Goal: Task Accomplishment & Management: Use online tool/utility

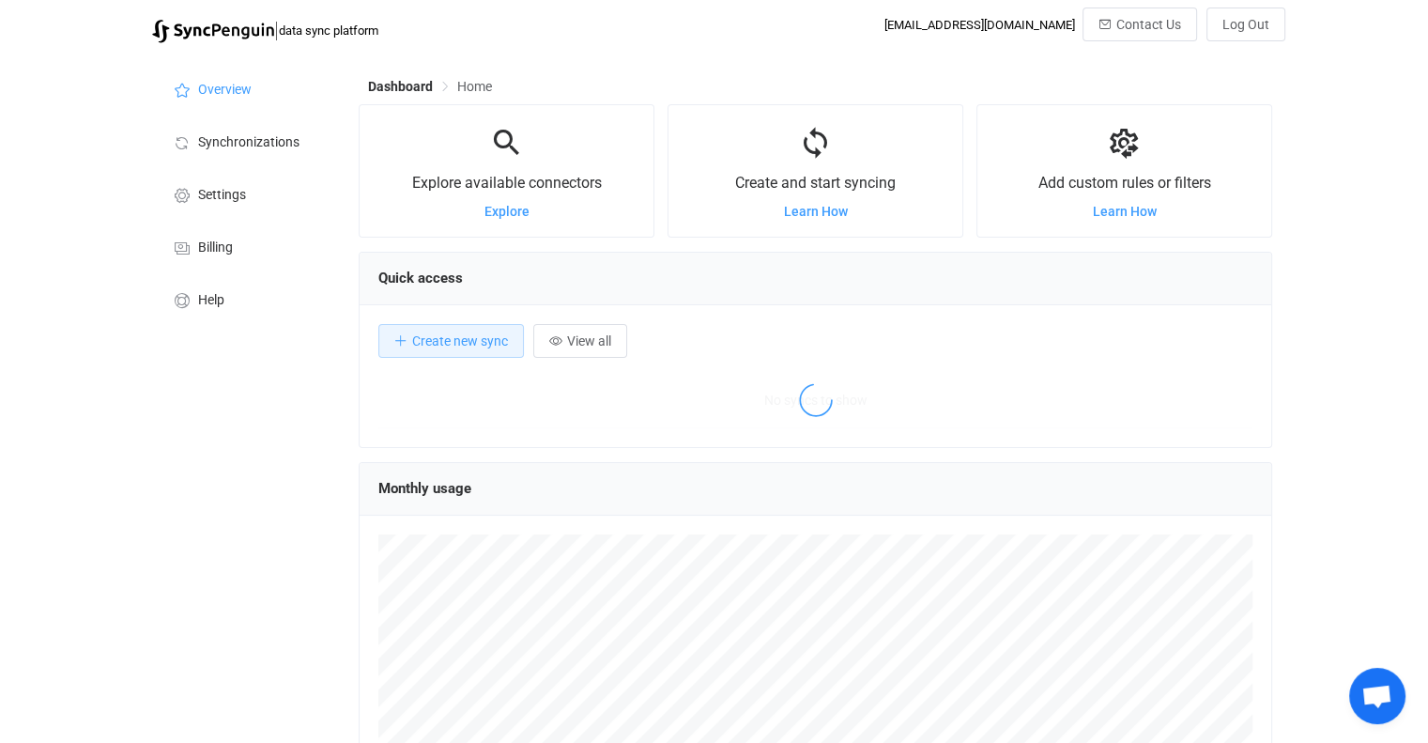
scroll to position [363, 913]
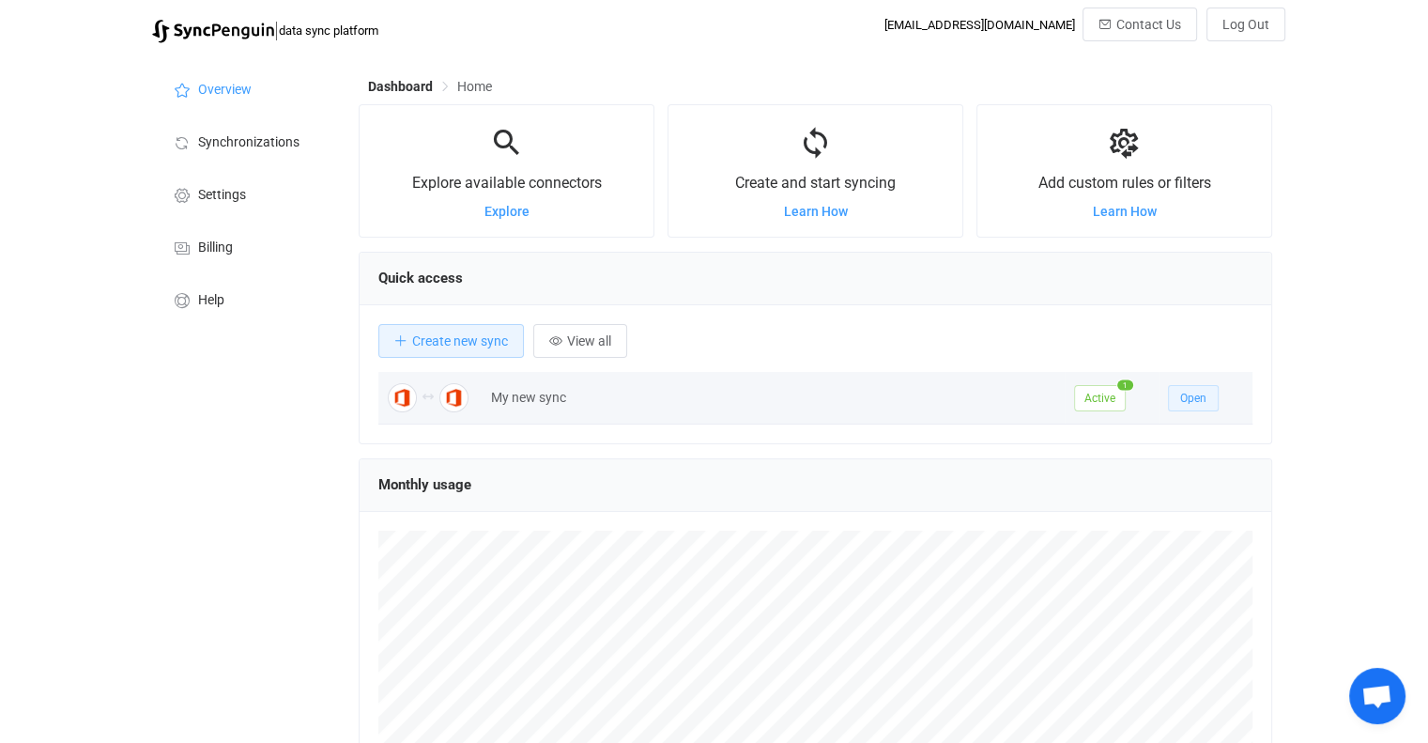
click at [1195, 400] on span "Open" at bounding box center [1193, 398] width 26 height 13
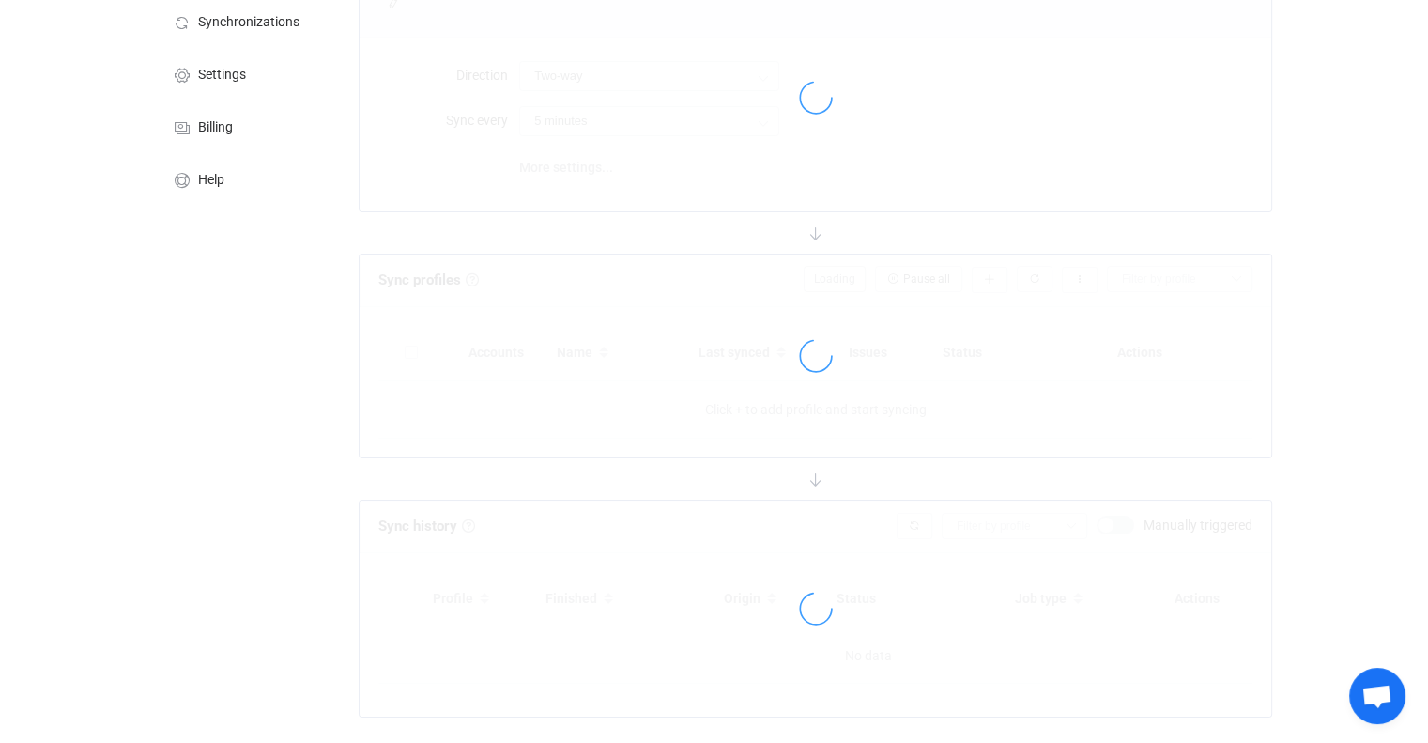
type input "10 minutes"
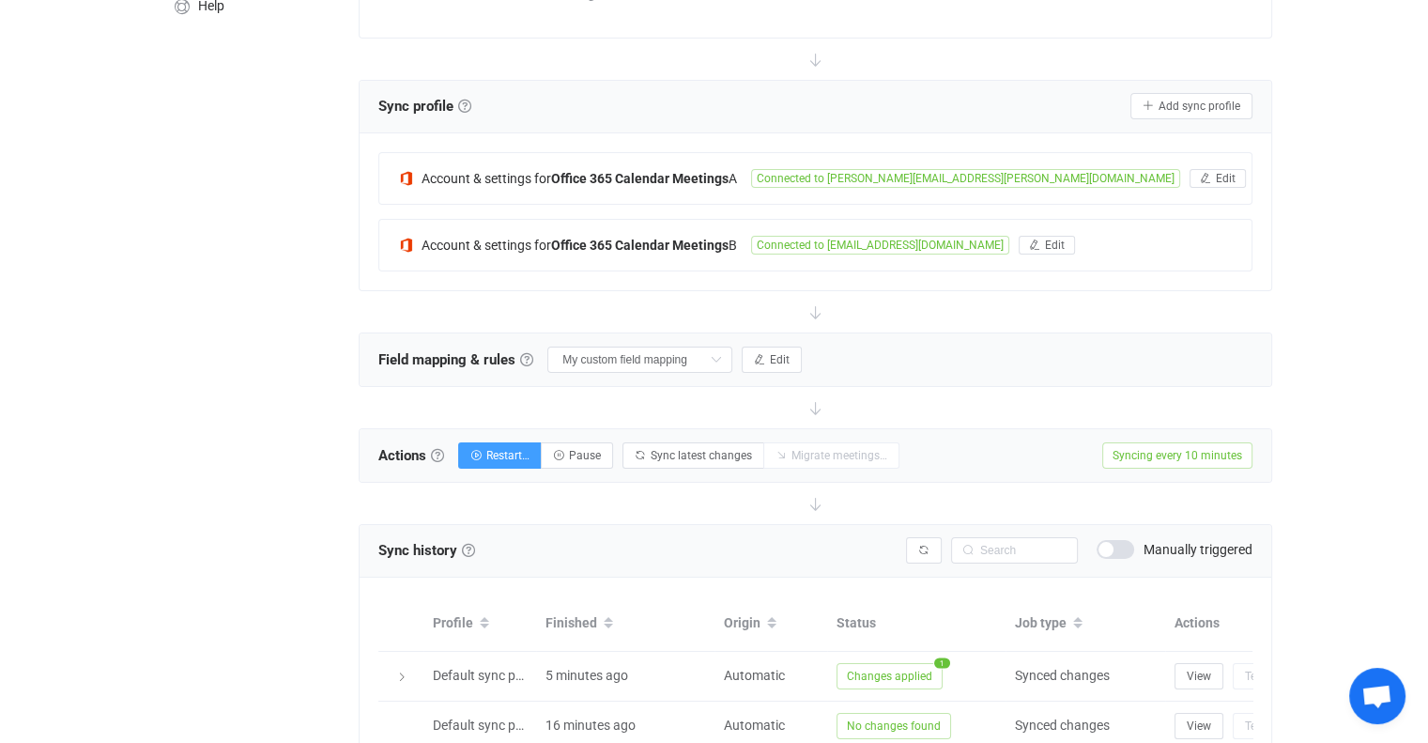
scroll to position [293, 0]
click at [790, 361] on span "Edit" at bounding box center [780, 360] width 20 height 13
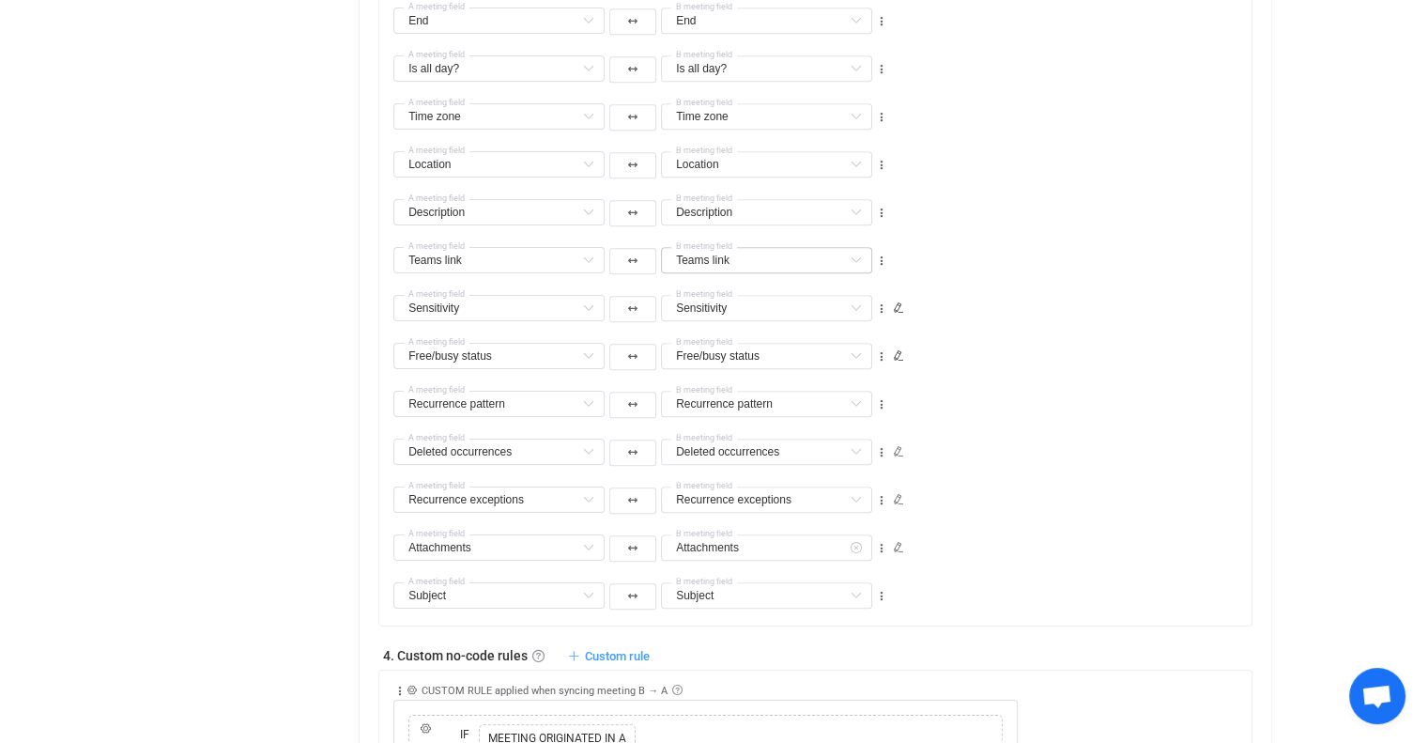
scroll to position [1332, 0]
click at [590, 315] on icon at bounding box center [588, 309] width 23 height 26
click at [584, 314] on icon at bounding box center [588, 309] width 23 height 26
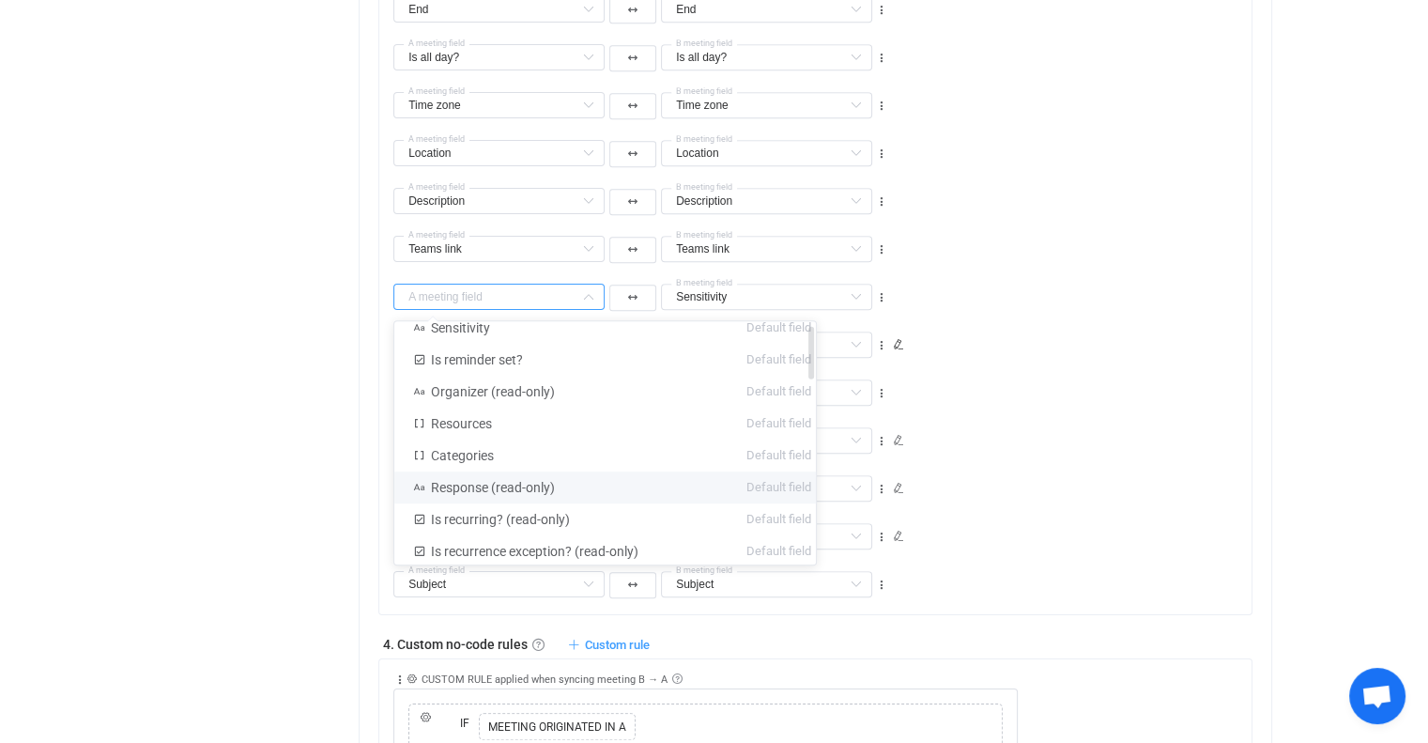
scroll to position [0, 0]
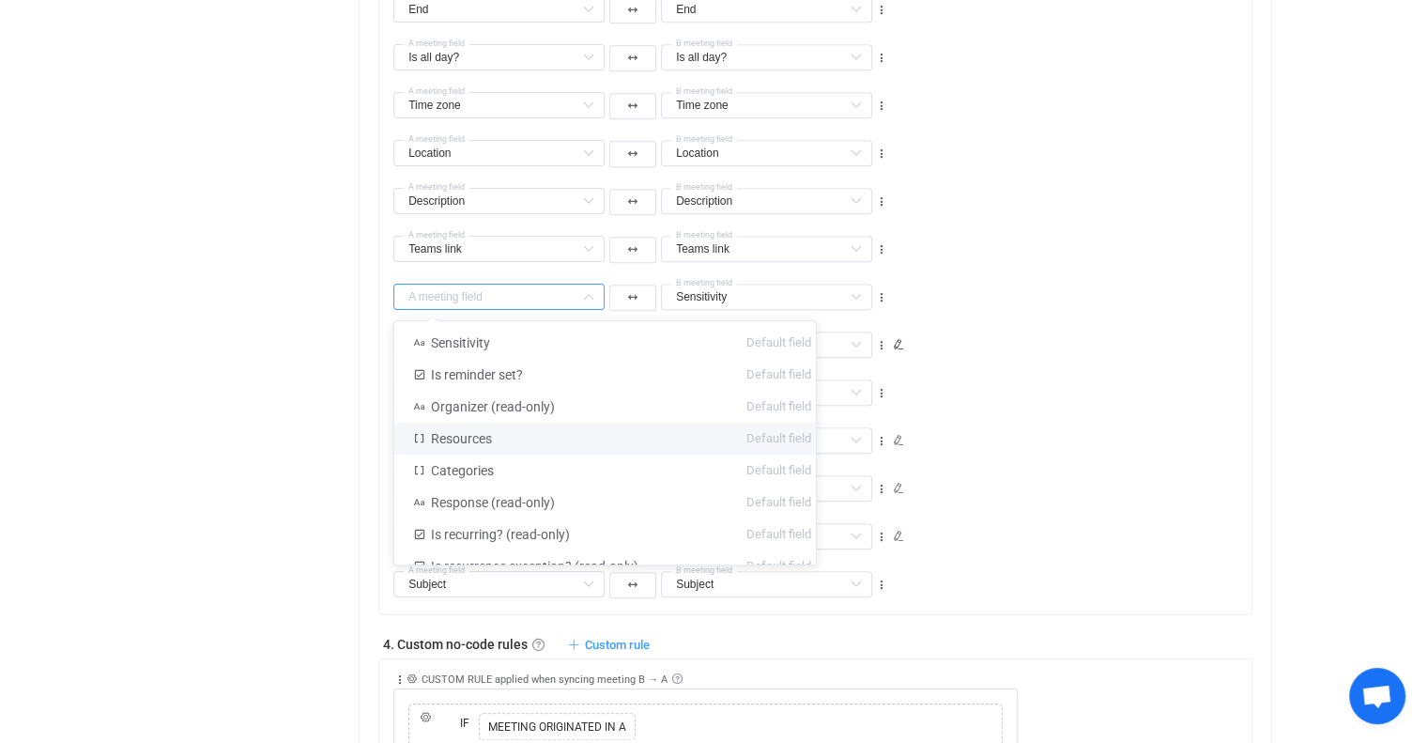
click at [285, 430] on div "Overview Synchronizations Settings Billing Help" at bounding box center [246, 533] width 207 height 3648
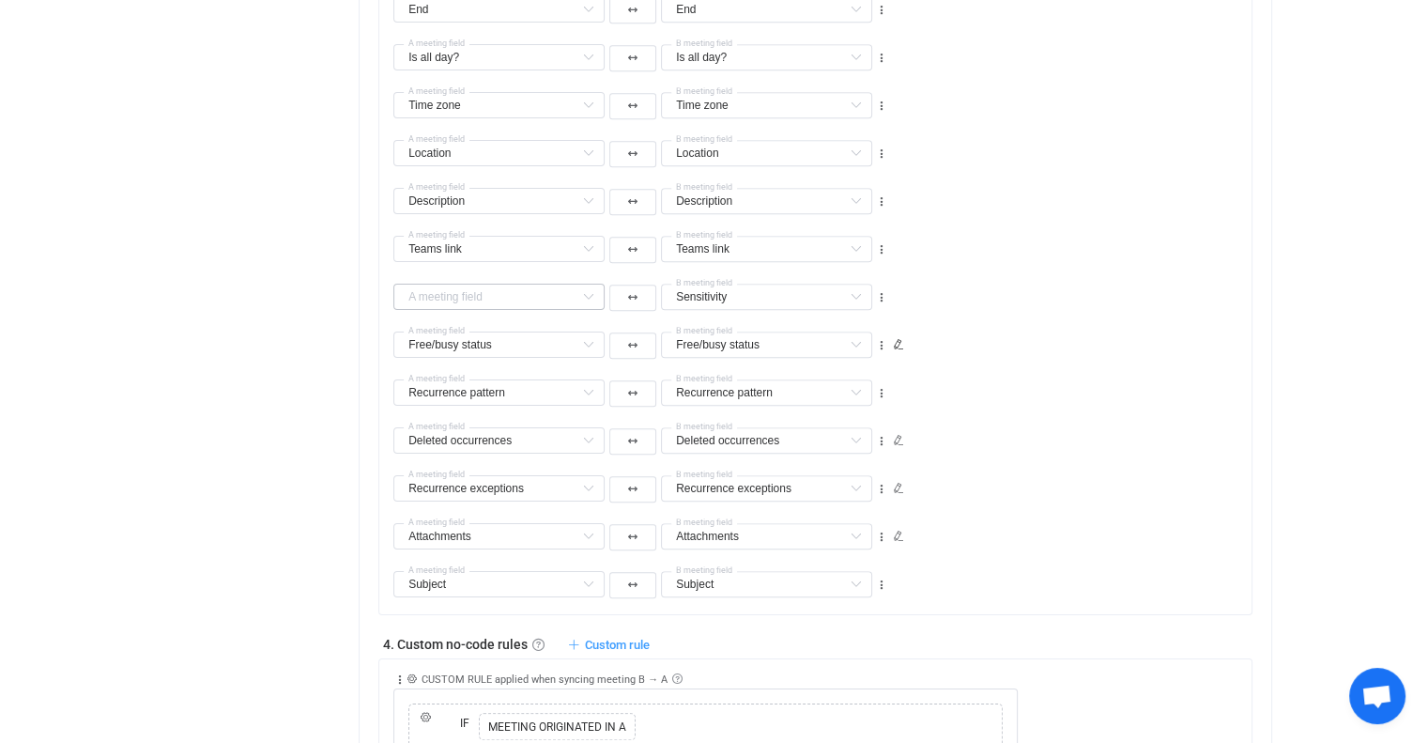
click at [585, 299] on icon at bounding box center [588, 297] width 23 height 26
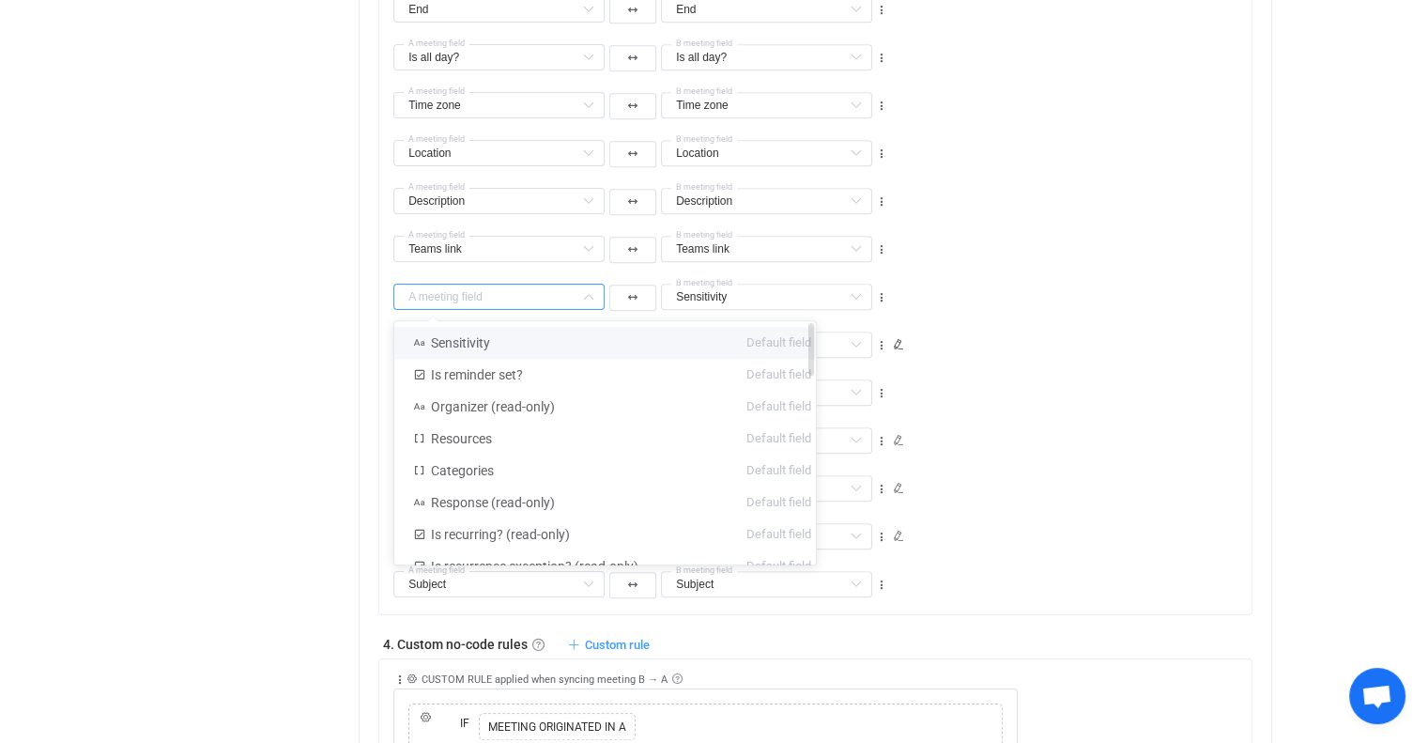
click at [591, 347] on li "Sensitivity Default field" at bounding box center [612, 343] width 436 height 32
type input "Sensitivity"
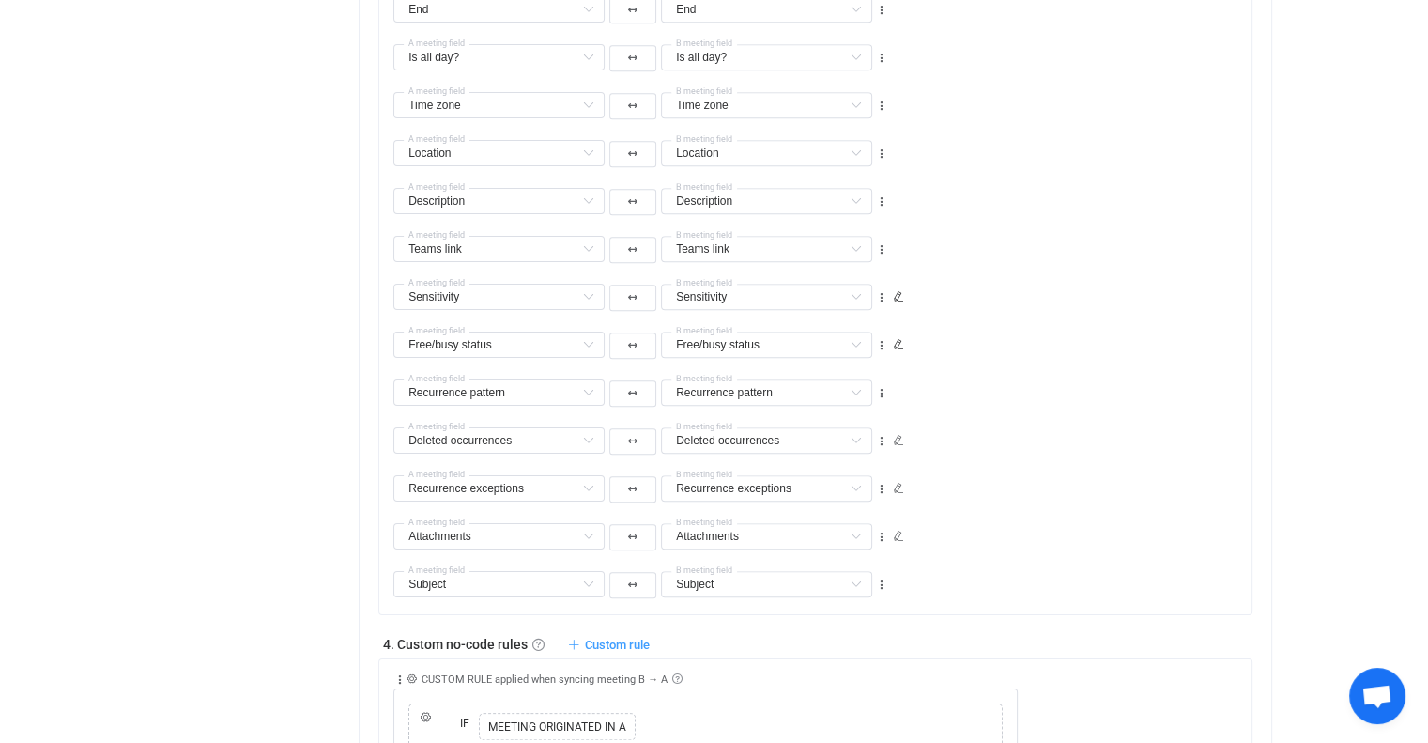
click at [250, 401] on div "Overview Synchronizations Settings Billing Help" at bounding box center [246, 533] width 207 height 3648
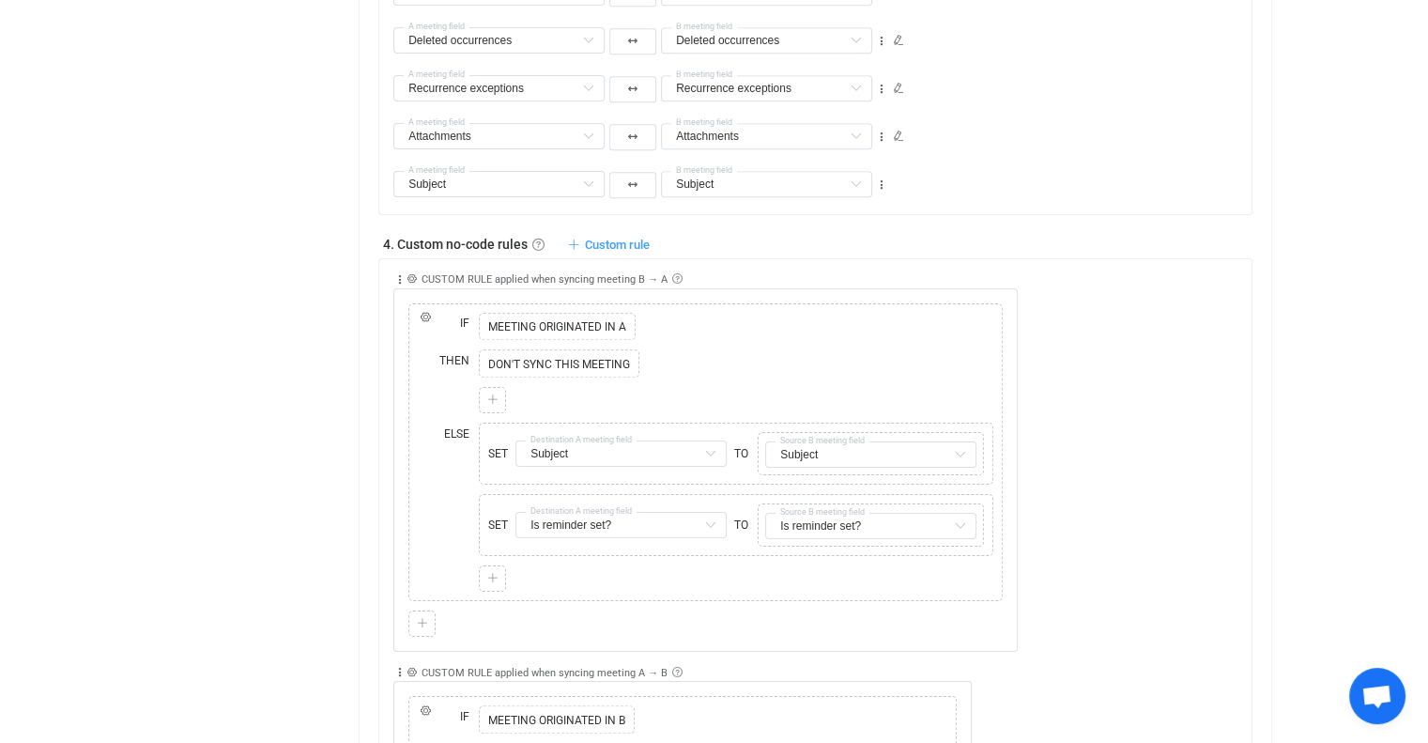
scroll to position [1745, 0]
click at [594, 192] on icon at bounding box center [588, 183] width 23 height 26
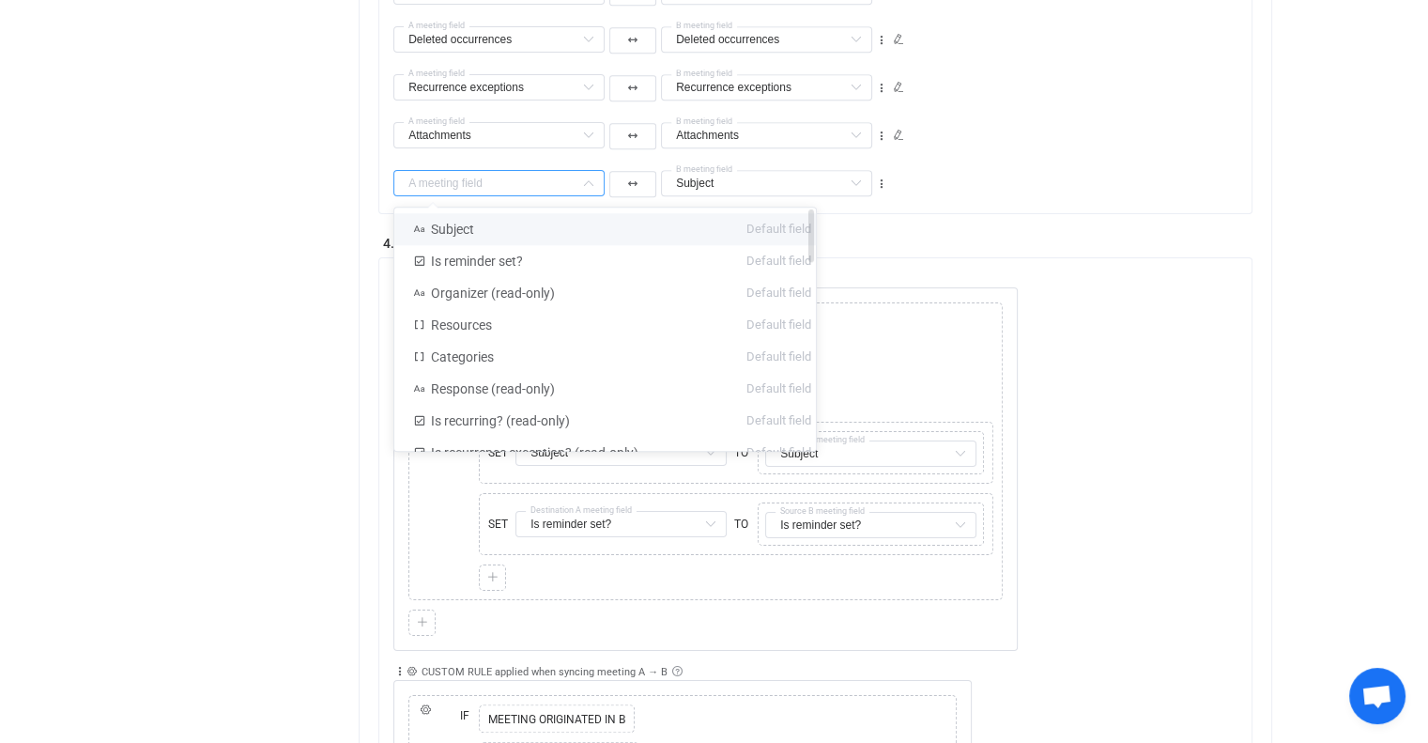
click at [575, 225] on li "Subject Default field" at bounding box center [612, 229] width 436 height 32
type input "Subject"
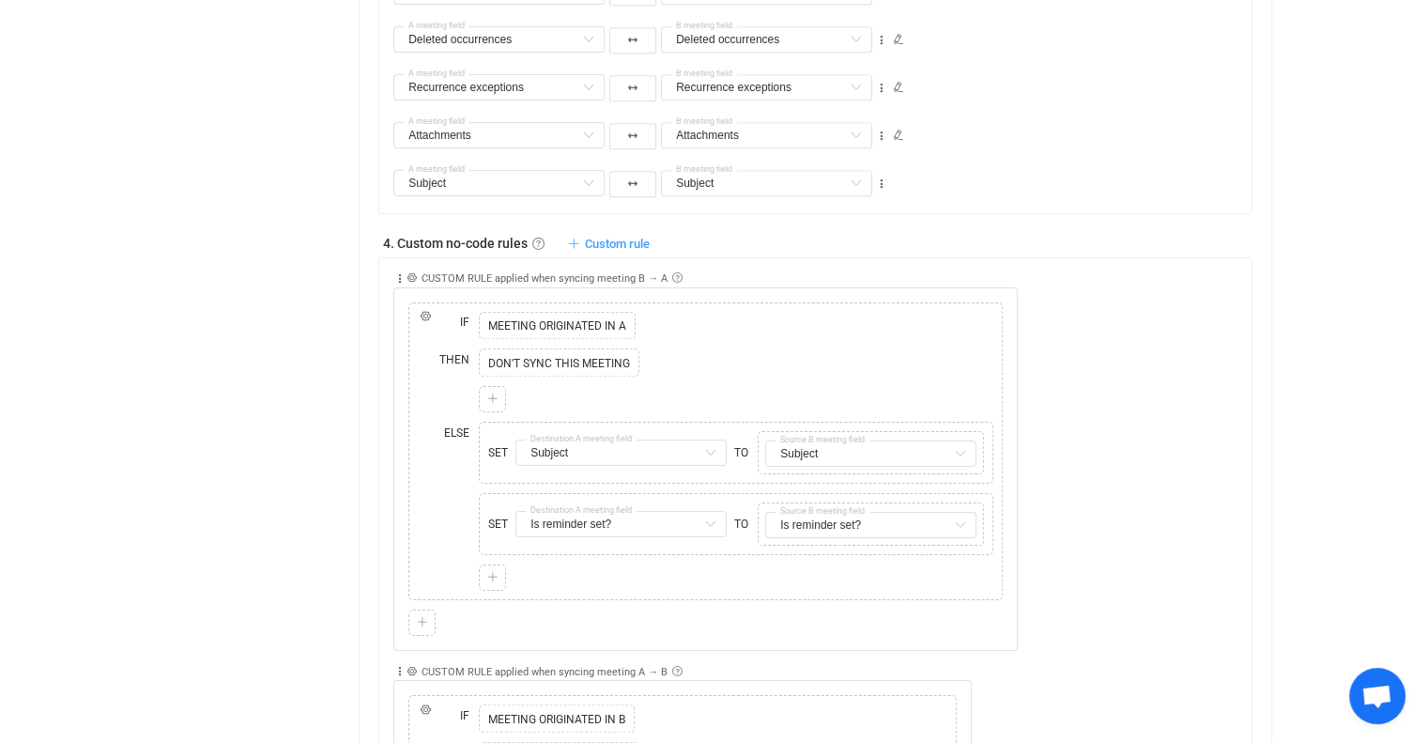
click at [225, 535] on div "Overview Synchronizations Settings Billing Help" at bounding box center [246, 132] width 207 height 3648
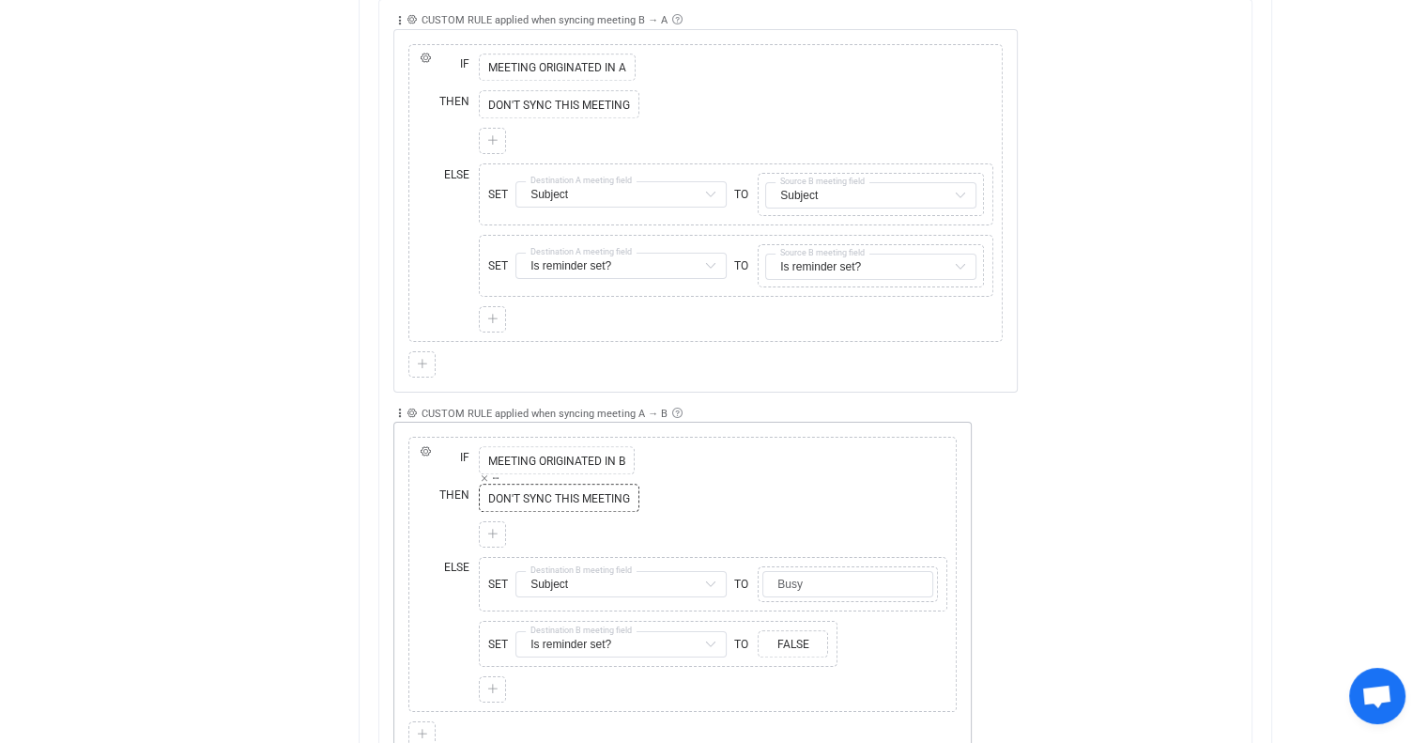
scroll to position [2095, 0]
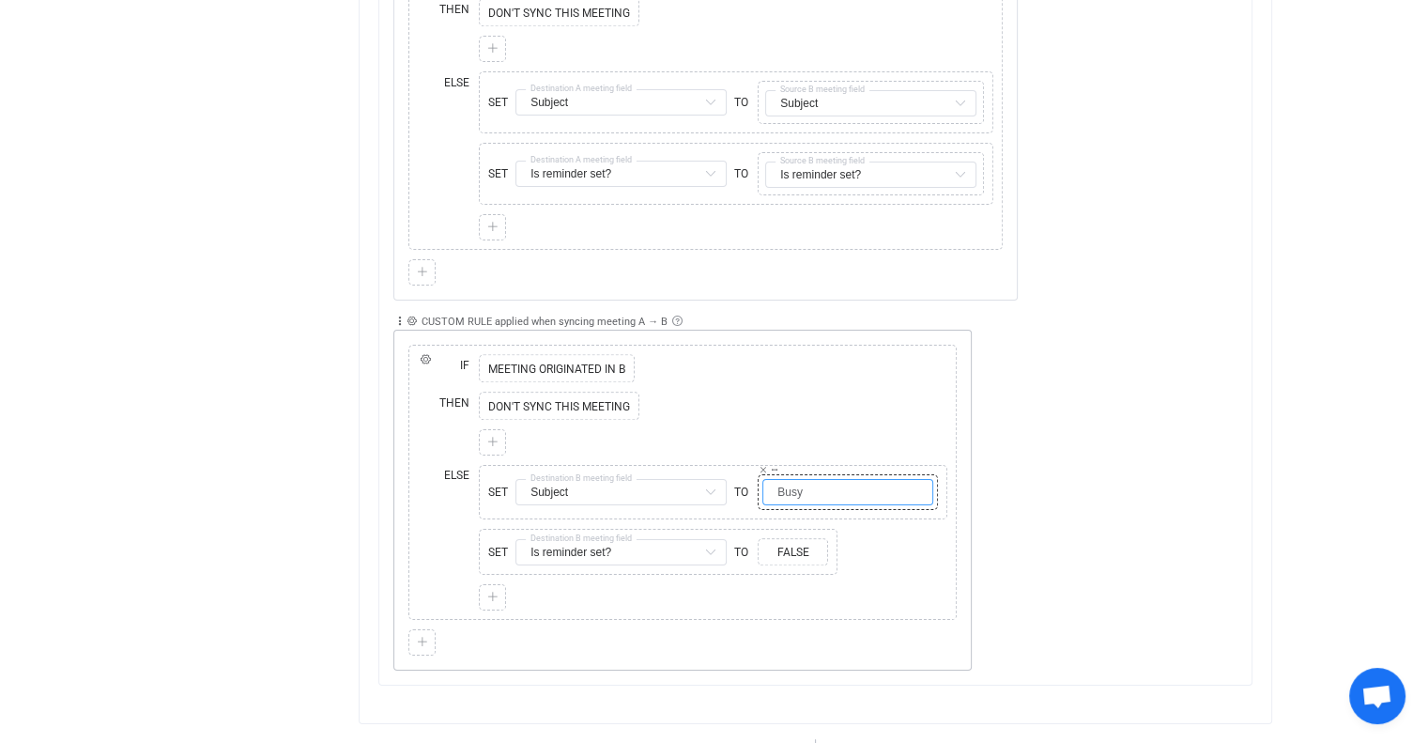
click at [932, 491] on input "Busy" at bounding box center [848, 492] width 171 height 26
drag, startPoint x: 899, startPoint y: 488, endPoint x: 757, endPoint y: 484, distance: 141.9
click at [758, 484] on div "Copy Cut Replace TYPE MISMATCH Busy Select value" at bounding box center [848, 492] width 180 height 36
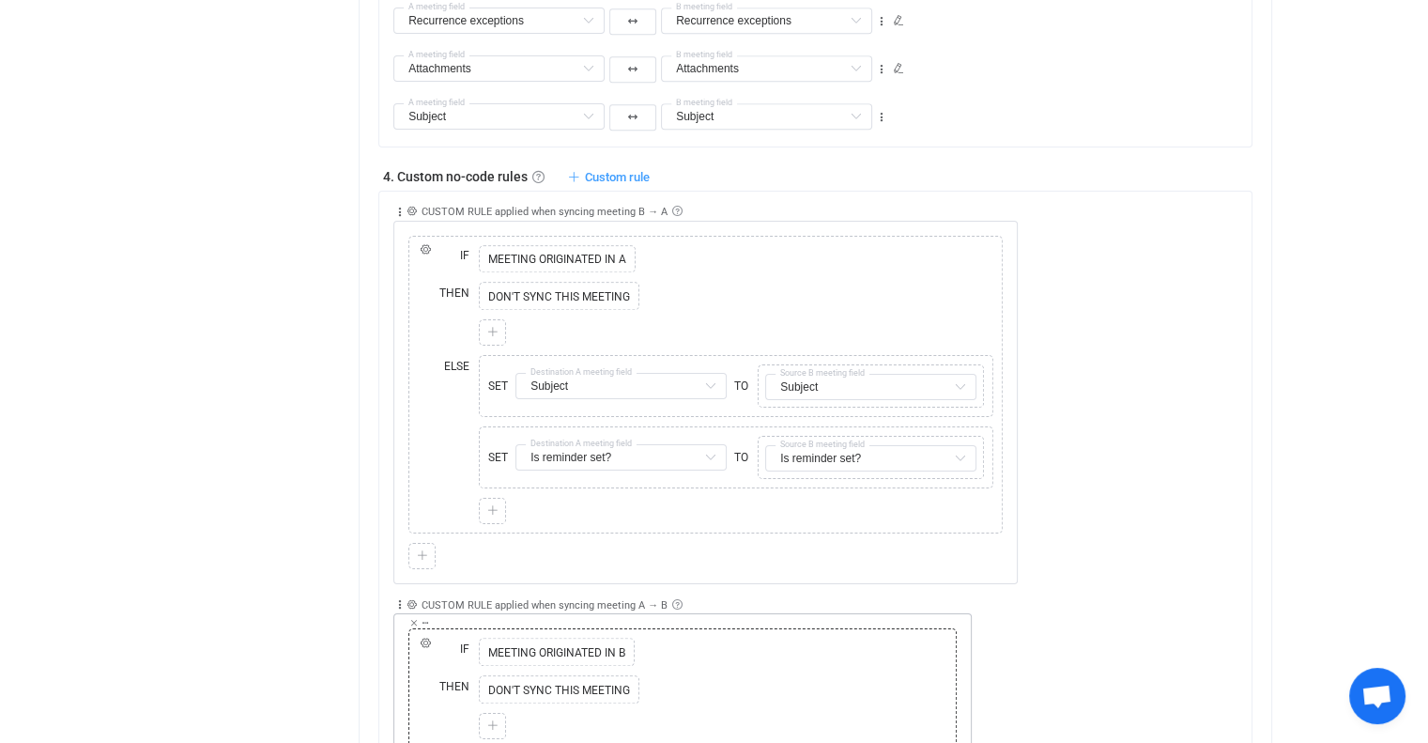
scroll to position [1795, 0]
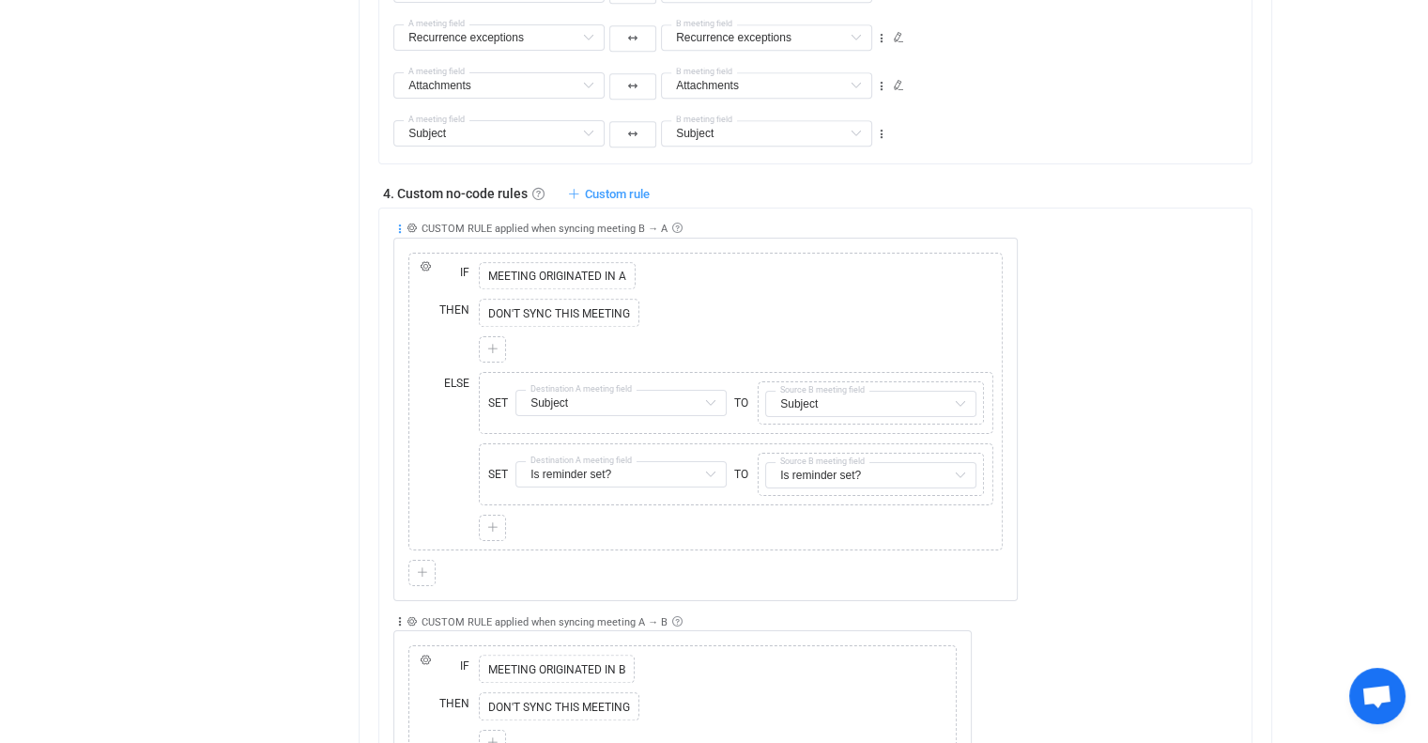
click at [395, 226] on icon at bounding box center [399, 229] width 13 height 13
click at [352, 380] on li "Delete" at bounding box center [341, 375] width 123 height 34
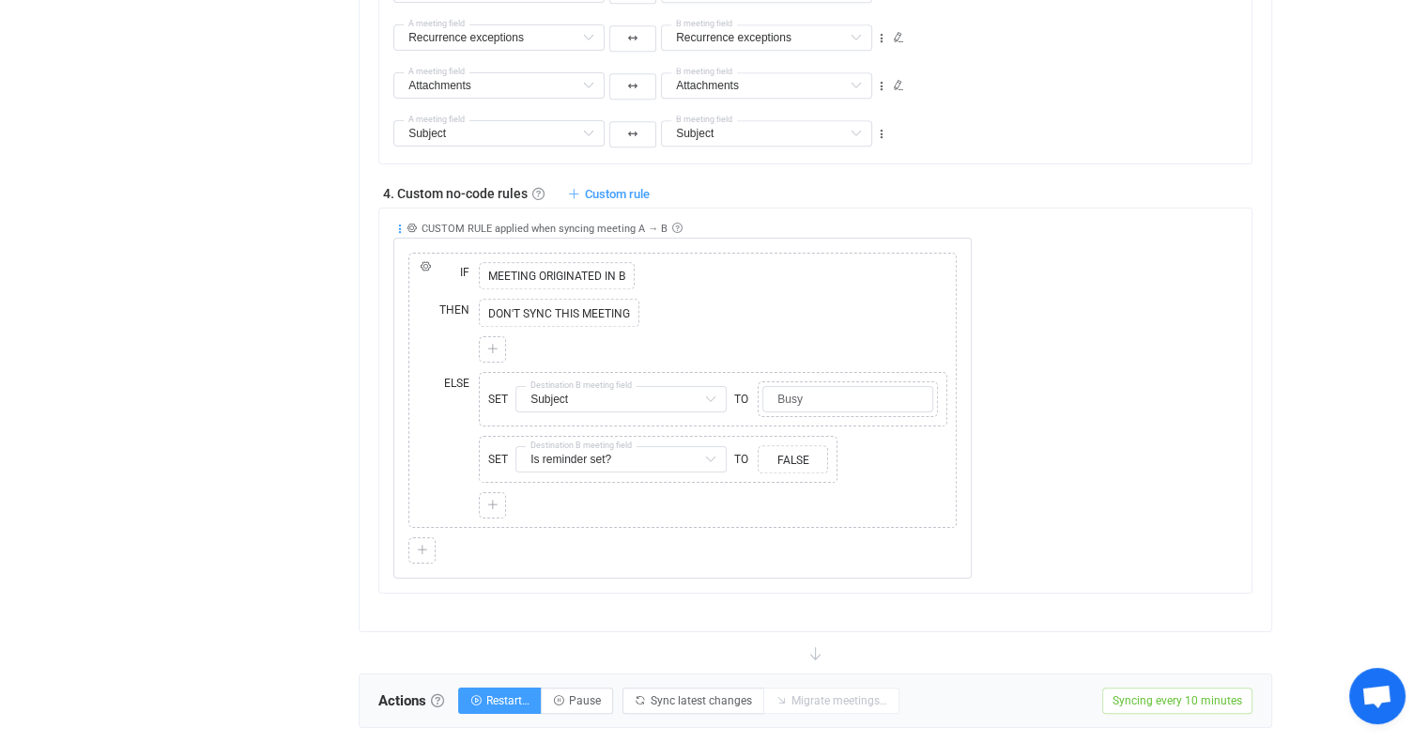
click at [400, 224] on icon at bounding box center [399, 229] width 13 height 13
click at [356, 384] on li "Delete" at bounding box center [341, 375] width 123 height 34
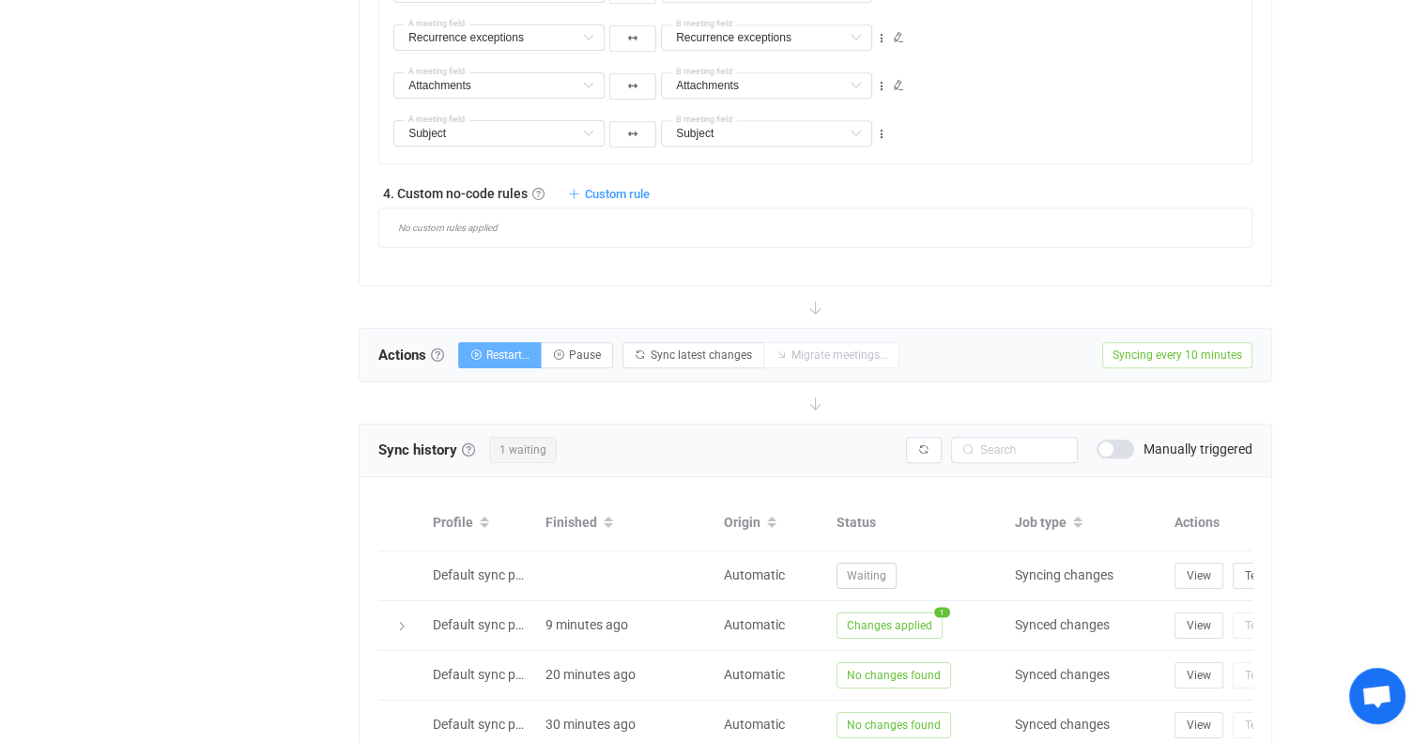
click at [503, 356] on span "Restart…" at bounding box center [507, 354] width 43 height 13
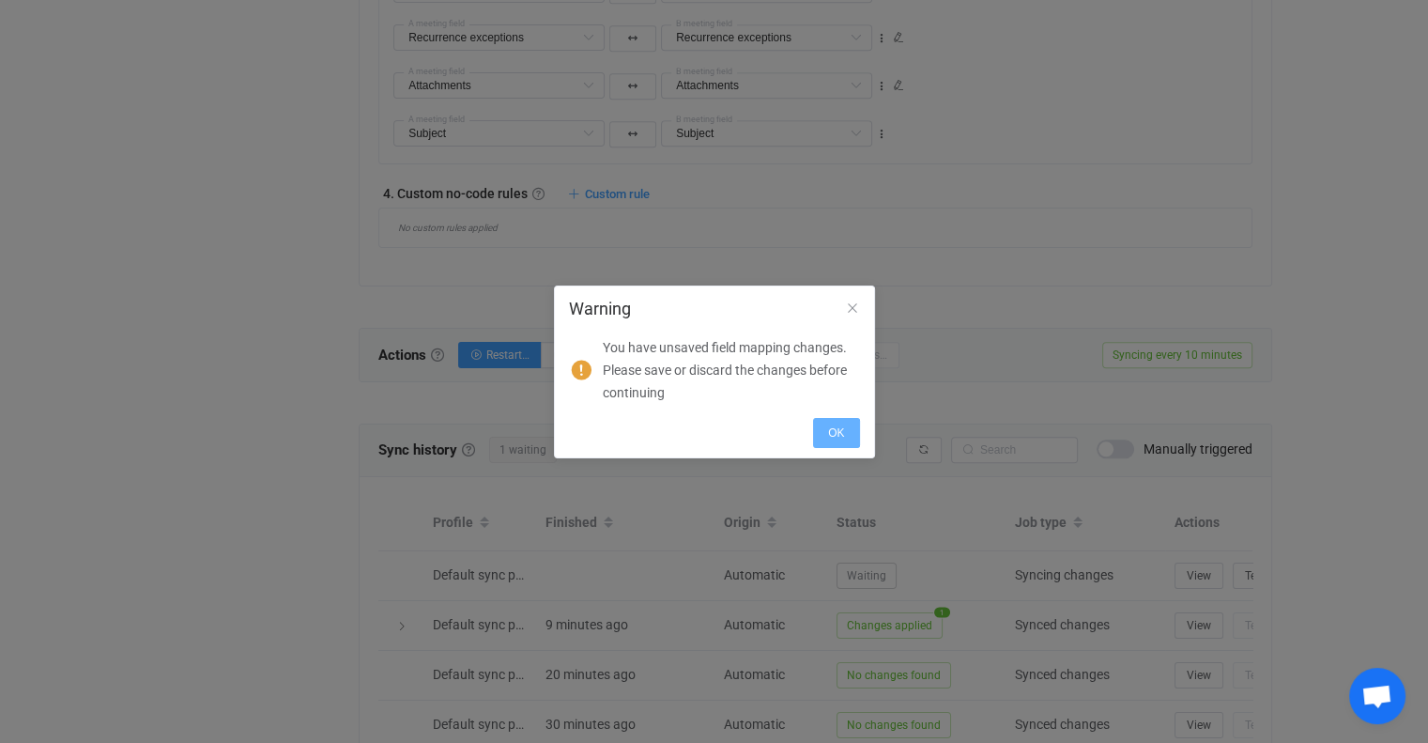
click at [845, 428] on button "OK" at bounding box center [836, 433] width 46 height 30
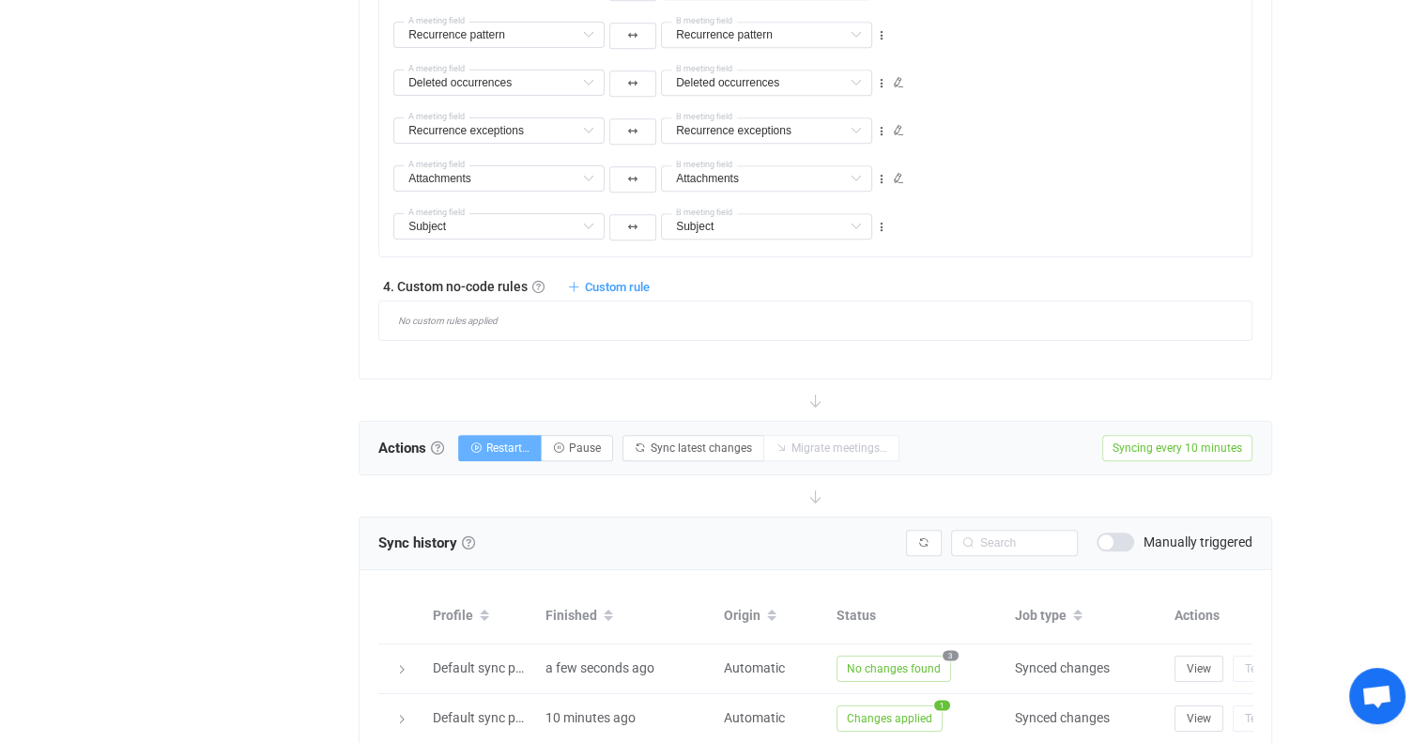
scroll to position [1697, 0]
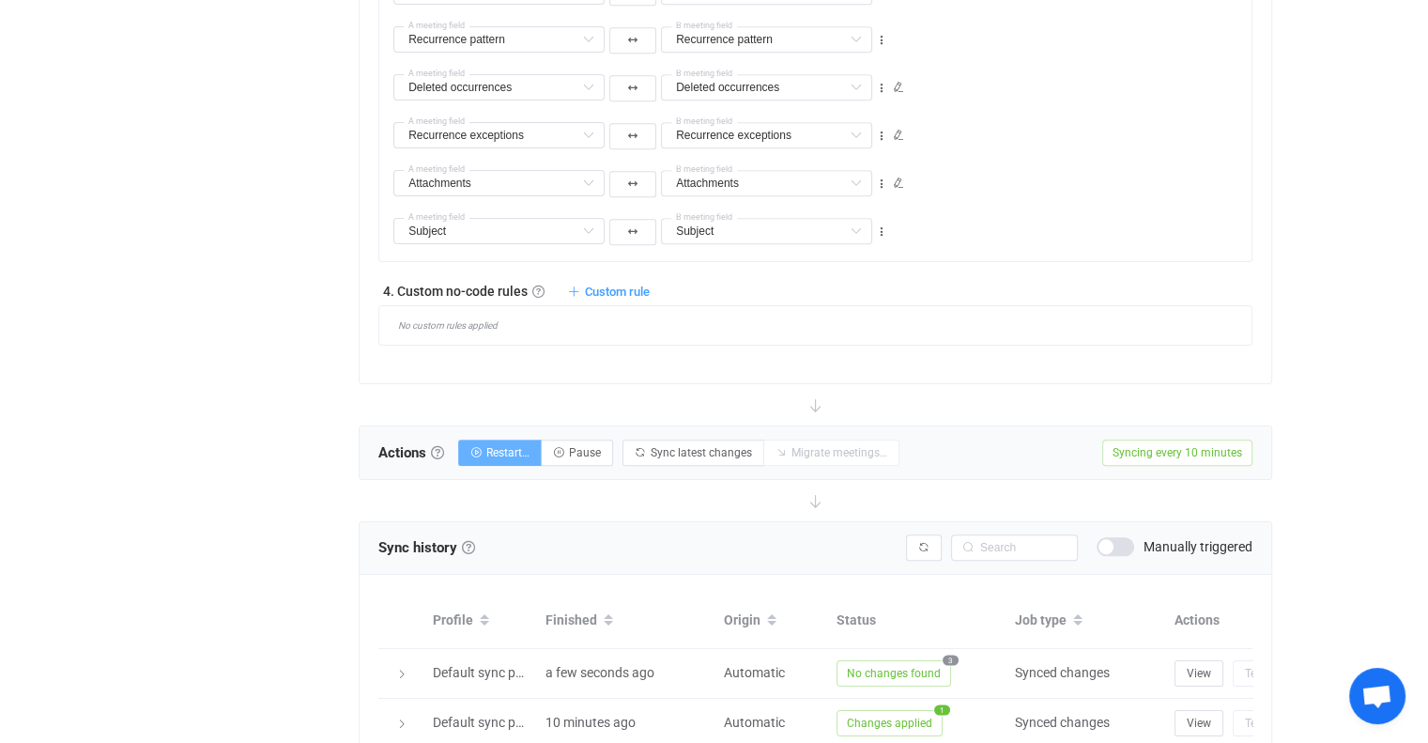
click at [521, 446] on span "Restart…" at bounding box center [507, 452] width 43 height 13
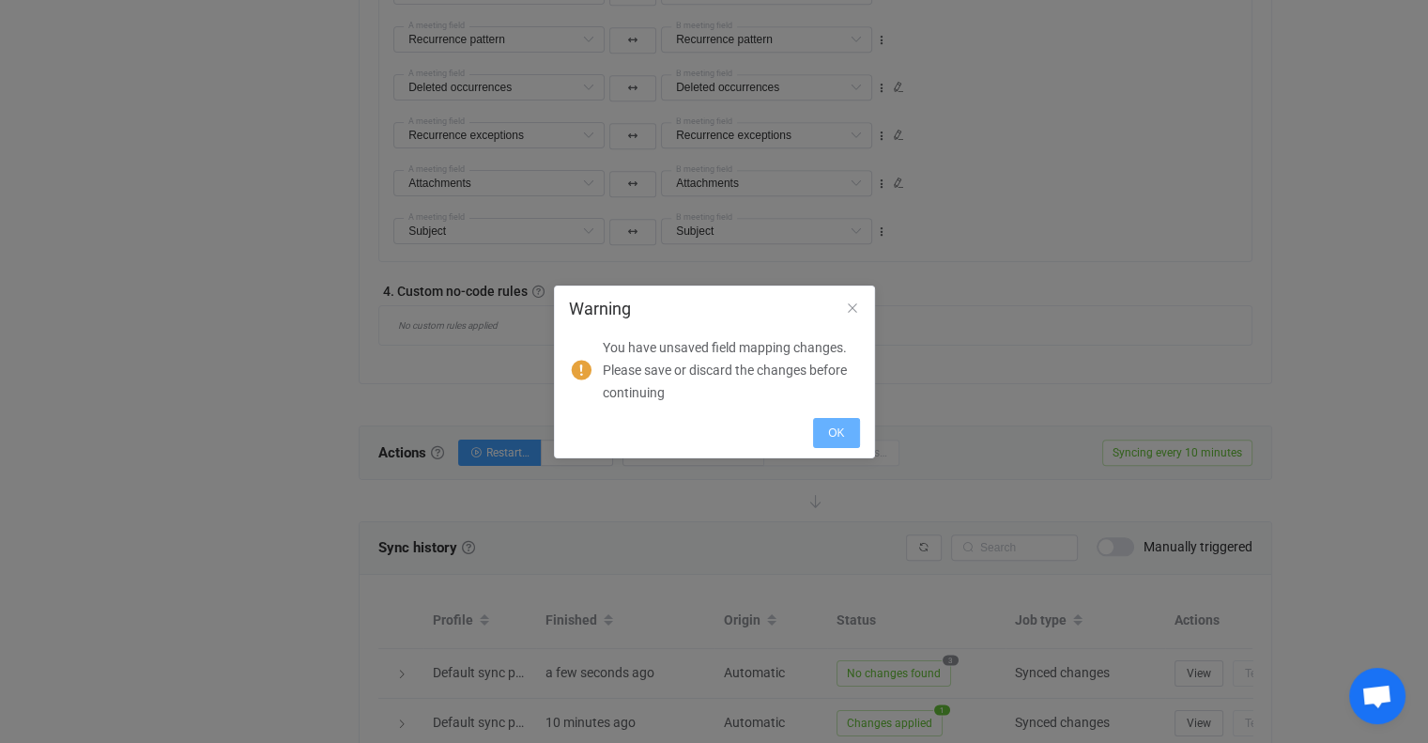
click at [815, 424] on button "OK" at bounding box center [836, 433] width 46 height 30
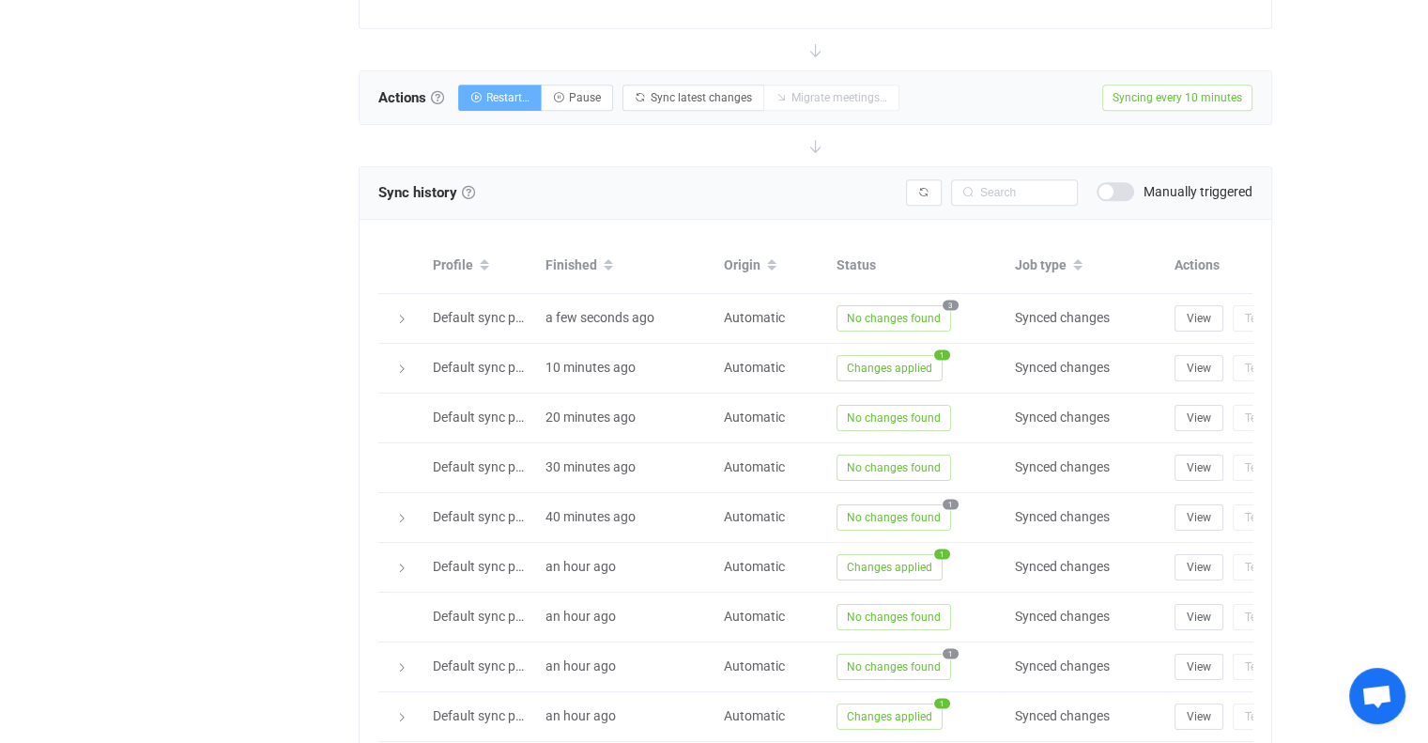
scroll to position [2053, 0]
click at [502, 106] on button "Restart…" at bounding box center [500, 97] width 84 height 26
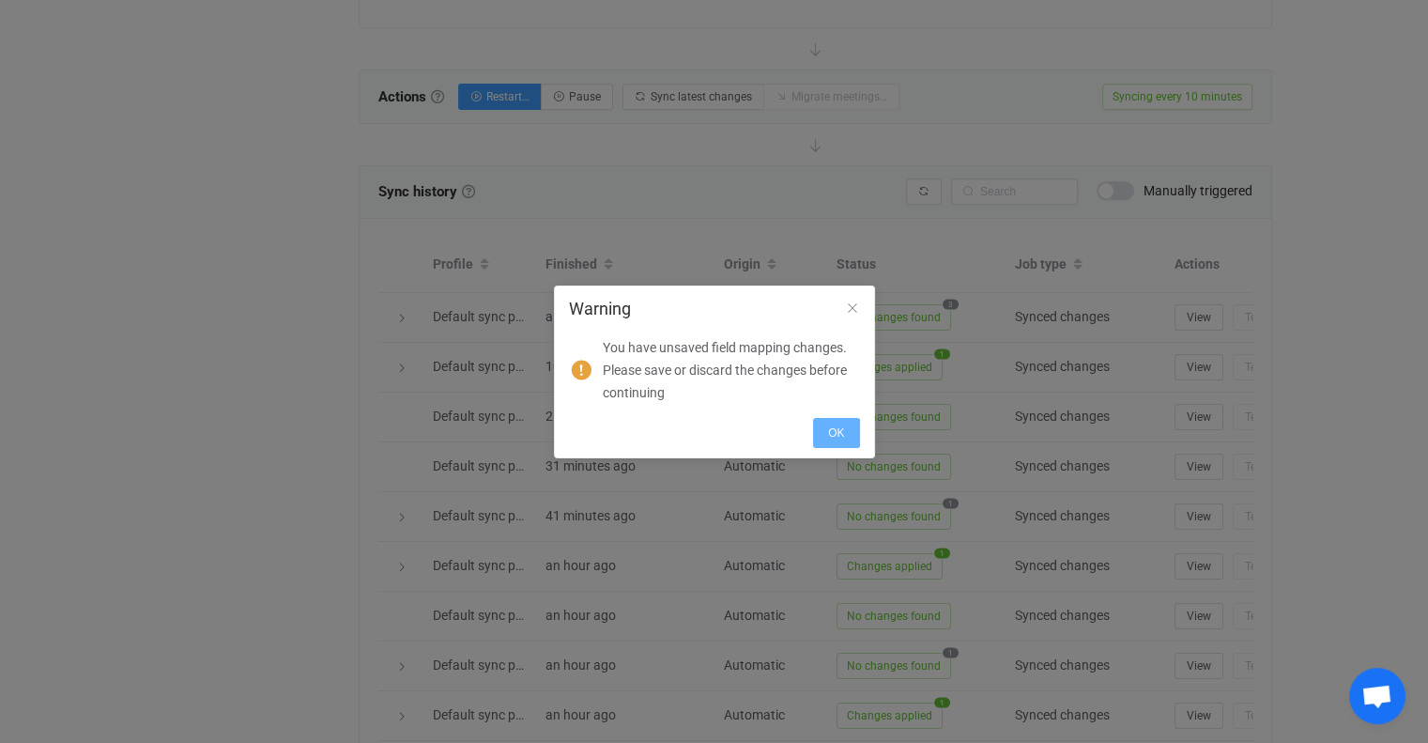
click at [839, 439] on button "OK" at bounding box center [836, 433] width 46 height 30
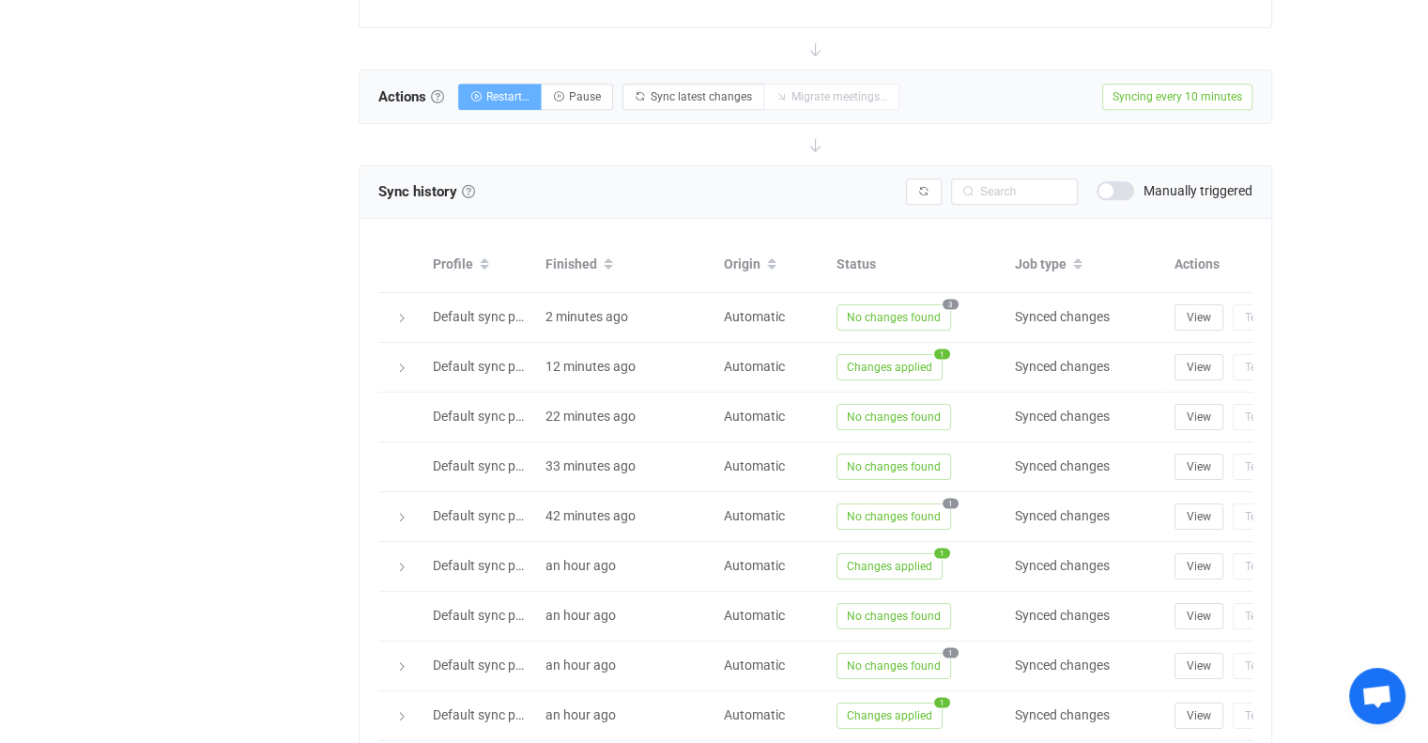
click at [503, 92] on span "Restart…" at bounding box center [507, 96] width 43 height 13
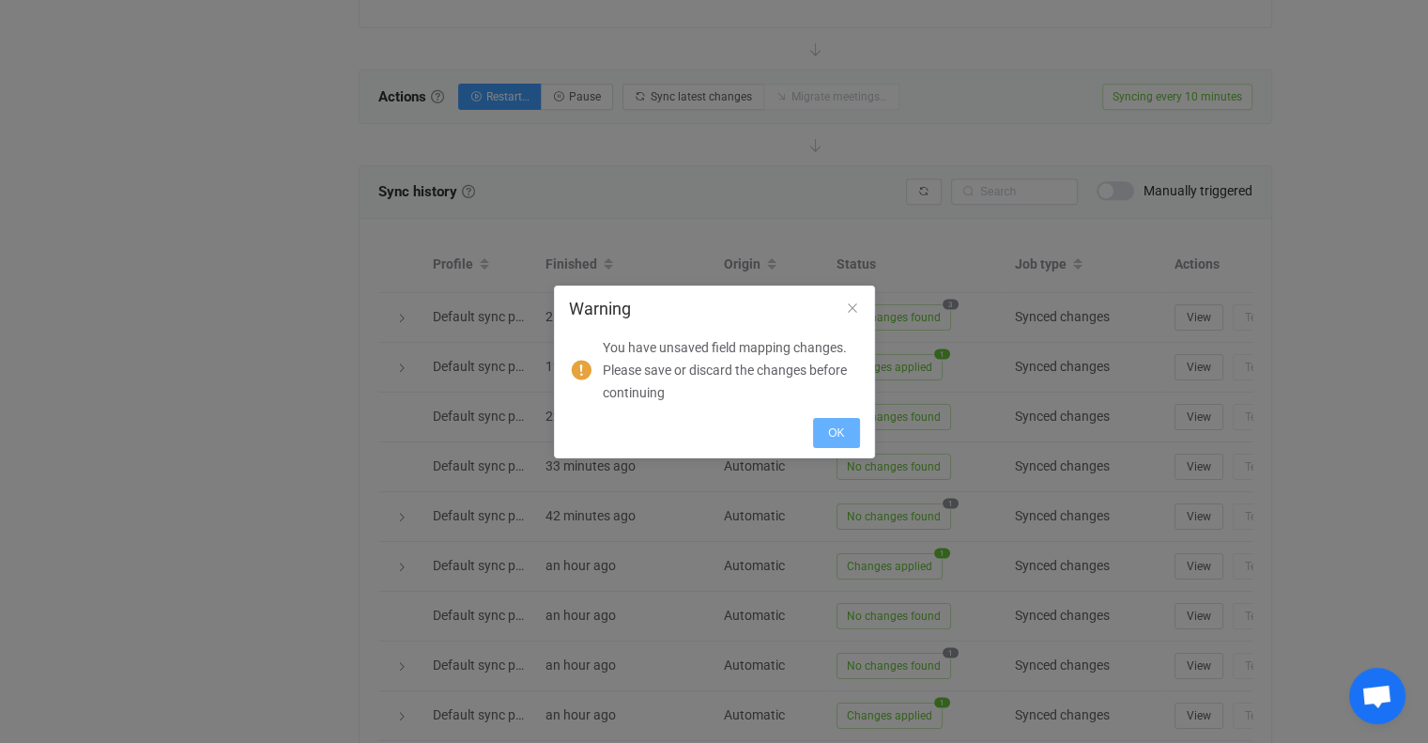
click at [819, 423] on button "OK" at bounding box center [836, 433] width 46 height 30
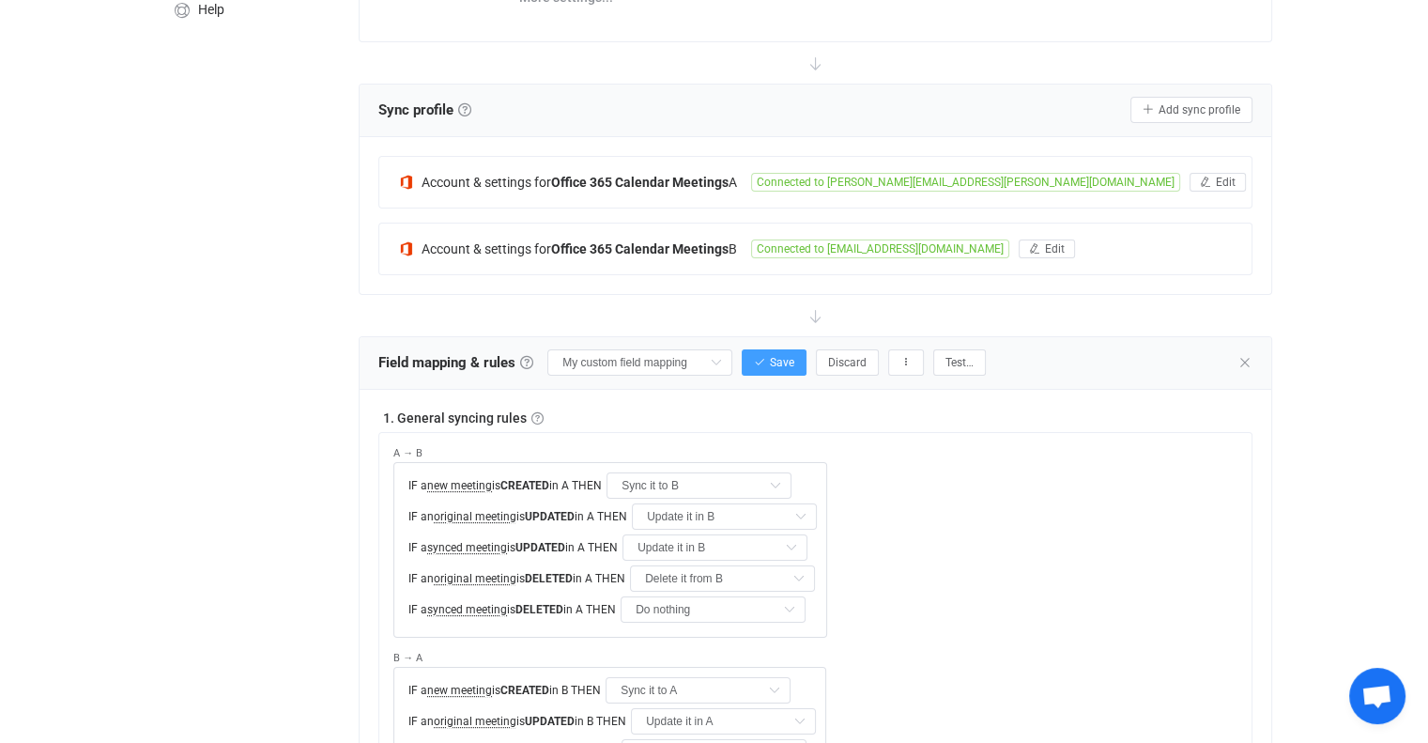
scroll to position [223, 0]
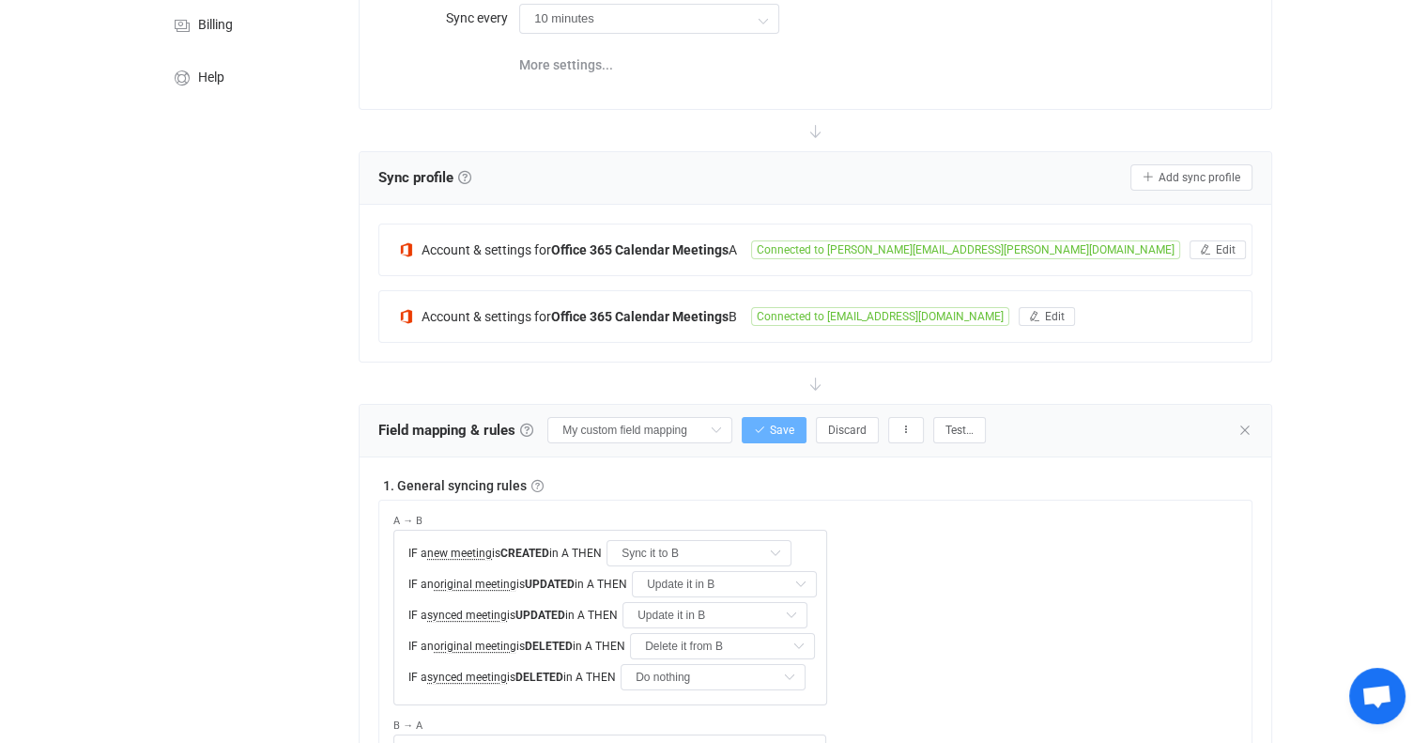
click at [780, 427] on span "Save" at bounding box center [782, 430] width 24 height 13
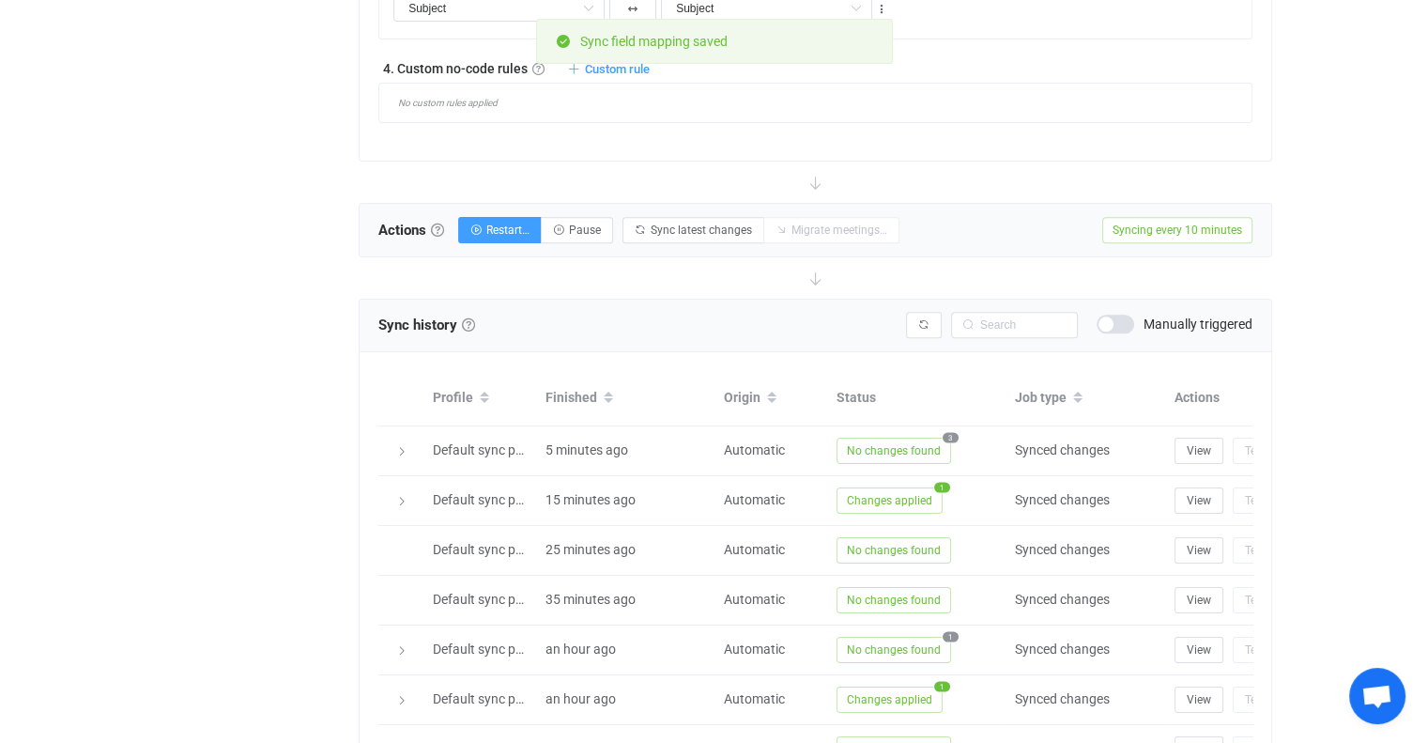
scroll to position [1920, 0]
click at [504, 211] on div "Actions Actions To start syncing, click the Start syncing button. You'll be pro…" at bounding box center [816, 229] width 912 height 53
click at [506, 229] on span "Restart…" at bounding box center [507, 229] width 43 height 13
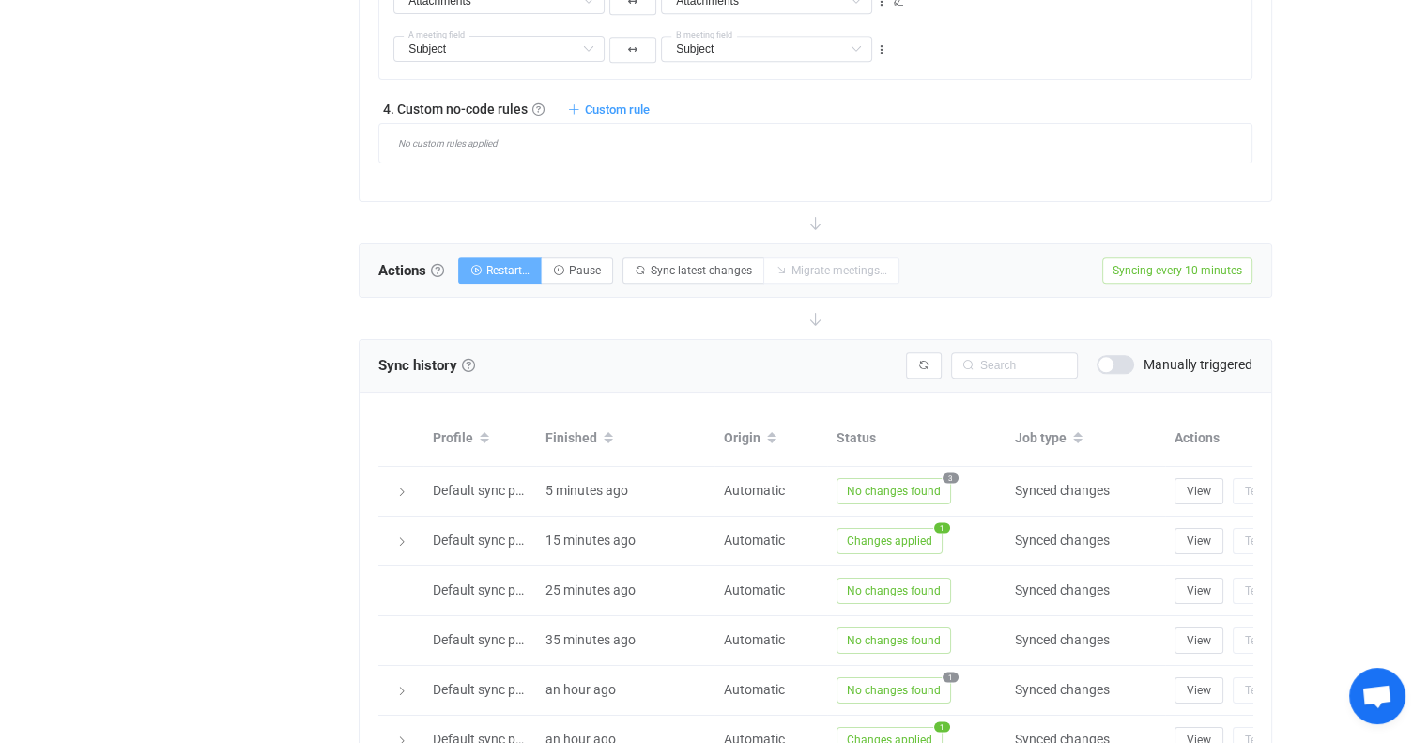
scroll to position [1881, 0]
click at [500, 258] on button "Restart…" at bounding box center [500, 268] width 84 height 26
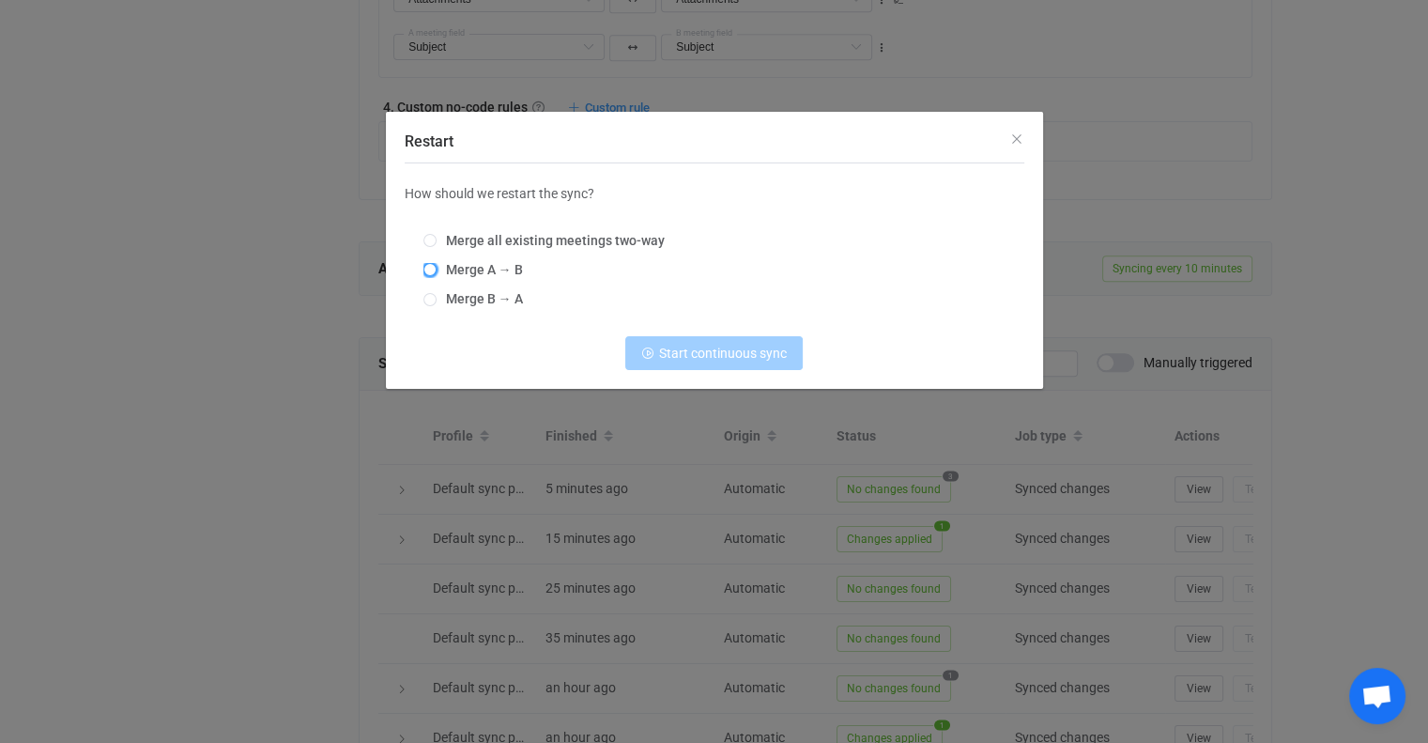
click at [431, 266] on span "Restart" at bounding box center [430, 269] width 13 height 13
click at [431, 266] on input "Merge A → B" at bounding box center [430, 270] width 13 height 15
radio input "true"
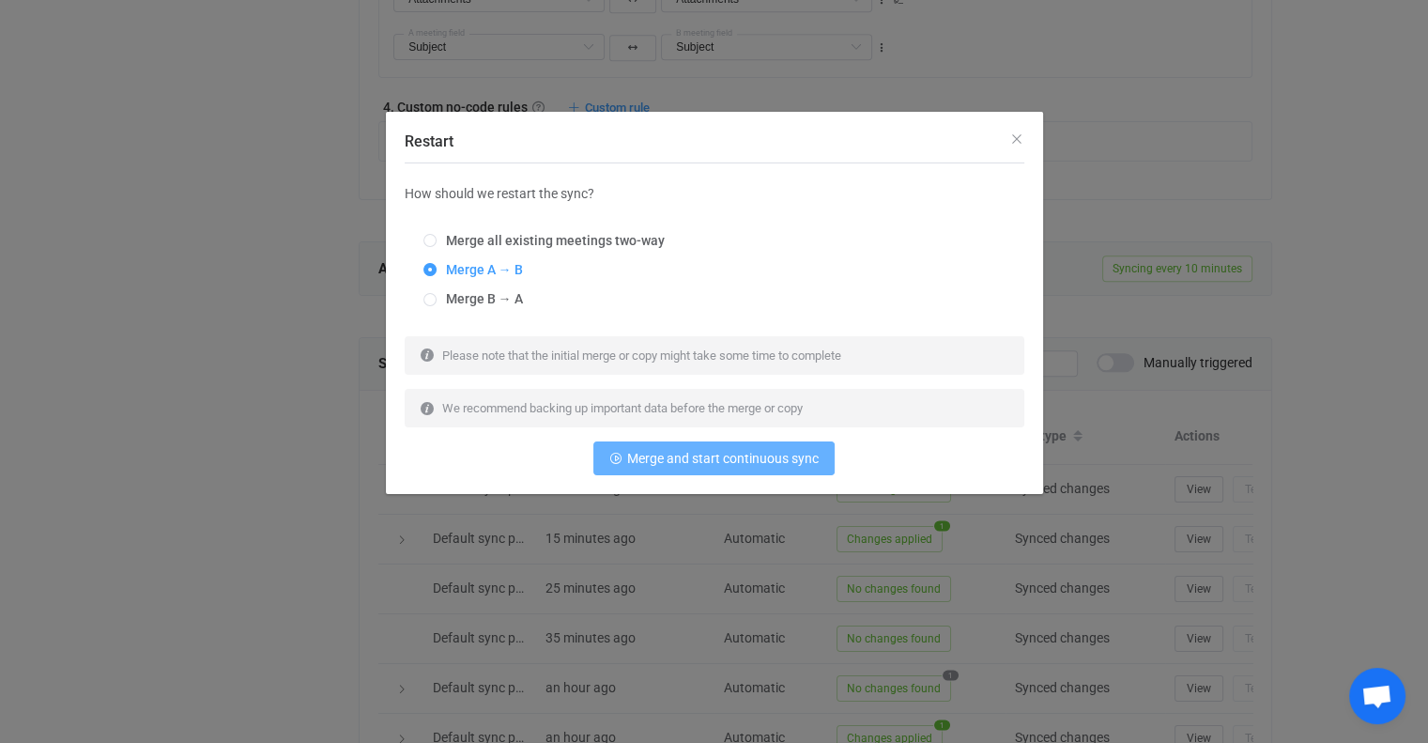
click at [669, 462] on span "Merge and start continuous sync" at bounding box center [723, 458] width 192 height 15
